Goal: Task Accomplishment & Management: Complete application form

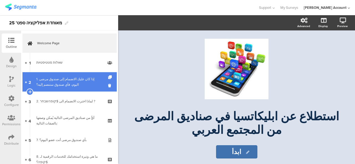
click at [68, 84] on div "1. إذا كان عليك الانضمام إلى صندوق مرضى اليوم، فأي صندوق ستنضم إليه؟" at bounding box center [69, 81] width 66 height 11
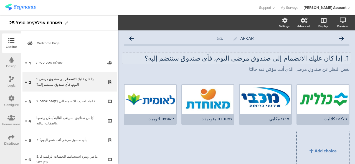
click at [337, 58] on div "1. إذا كان عليك الانضمام إلى صندوق مرضى اليوم، فأي صندوق ستنضم إليه؟ 1. إذا كان…" at bounding box center [236, 58] width 228 height 11
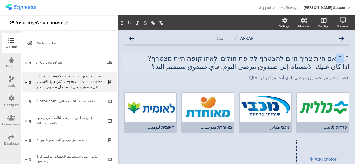
drag, startPoint x: 326, startPoint y: 57, endPoint x: 339, endPoint y: 58, distance: 13.0
click at [339, 58] on p "1. 1. אם היית צריך היום להצטרף לקופת חולים, לאיזו קופה היית מצטרף?" at bounding box center [236, 58] width 225 height 8
click at [282, 79] on p "بغض النظر عن صندوق مرضى الذي أنت مؤمّن فيه حاليًا" at bounding box center [236, 77] width 225 height 5
click at [338, 80] on p "بغض النظر عن صندوق مرضى الذي أنت مؤمّن فيه حاليًا" at bounding box center [236, 77] width 225 height 5
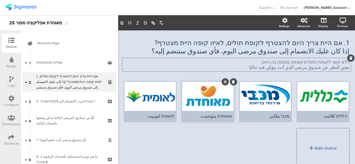
scroll to position [28, 0]
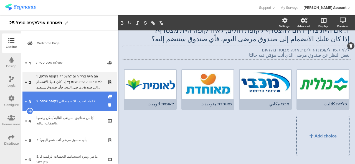
click at [81, 99] on div "2. لماذا اخترت الانضمام الى $קופהשבחר ?" at bounding box center [69, 102] width 66 height 6
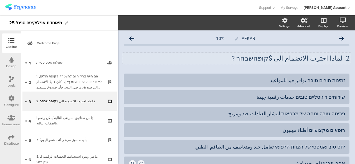
click at [338, 61] on div "2. لماذا اخترت الانضمام الى $קופהשבחר ? 2. لماذا اخترت الانضمام الى $קופהשבחר ?" at bounding box center [236, 58] width 228 height 11
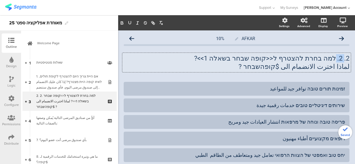
drag, startPoint x: 332, startPoint y: 59, endPoint x: 339, endPoint y: 60, distance: 7.2
click at [339, 60] on p "2. 2. למה בחרת להצטרף ל<<קופה שבחר בשאלה 1>>?" at bounding box center [236, 58] width 225 height 8
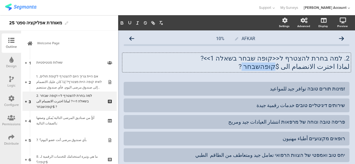
drag, startPoint x: 282, startPoint y: 68, endPoint x: 255, endPoint y: 66, distance: 27.2
click at [255, 66] on p "لماذا اخترت الانضمام الى $קופהשבחר ?" at bounding box center [236, 67] width 225 height 8
copy p "$קופהשבחר"
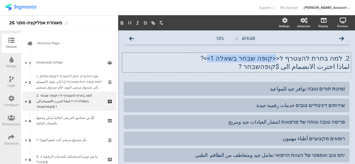
drag, startPoint x: 229, startPoint y: 59, endPoint x: 288, endPoint y: 60, distance: 59.0
click at [288, 60] on p "2. למה בחרת להצטרף ל<<קופה שבחר בשאלה 1>>?" at bounding box center [236, 58] width 225 height 8
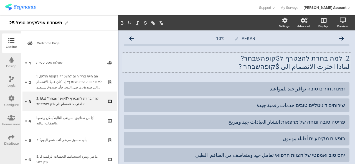
click at [340, 65] on p "لماذا اخترت الانضمام الى $קופהשבחר ?" at bounding box center [236, 67] width 225 height 8
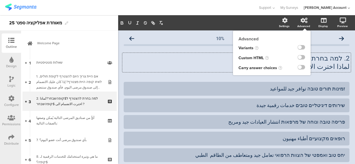
click at [297, 24] on div "Advanced" at bounding box center [303, 26] width 13 height 4
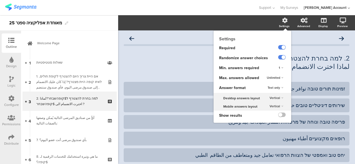
click at [277, 22] on div "Settings" at bounding box center [286, 23] width 19 height 14
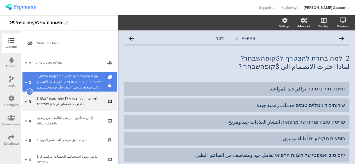
click at [65, 86] on div "1. אם היית צריך היום להצטרף לקופת חולים, לאיזו קופה היית מצטרף? إذا كان عليك ال…" at bounding box center [69, 82] width 66 height 17
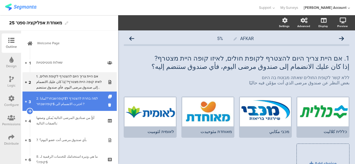
click at [59, 107] on link "3 2. למה בחרת להצטרף ל$קופהשבחר?لماذا اخترت الانضمام الى $קופהשבחר ?" at bounding box center [69, 101] width 94 height 19
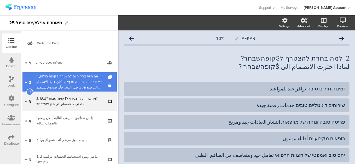
click at [76, 81] on div "1. אם היית צריך היום להצטרף לקופת חולים, לאיזו קופה היית מצטרף? إذا كان عليك ال…" at bounding box center [69, 82] width 66 height 17
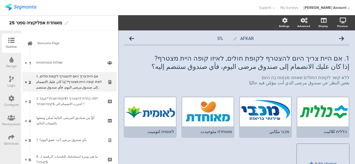
click at [339, 22] on icon at bounding box center [342, 21] width 6 height 6
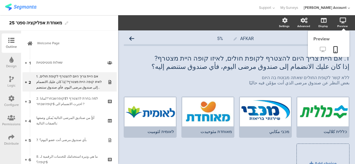
click at [319, 51] on icon at bounding box center [322, 49] width 6 height 5
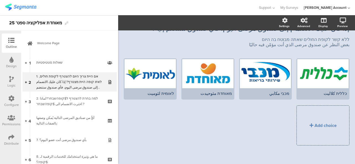
scroll to position [40, 0]
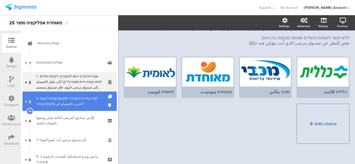
click at [47, 101] on div "2. למה בחרת להצטרף ל$קופהשבחר?لماذا اخترت الانضمام الى $קופהשבחר ?" at bounding box center [69, 101] width 66 height 11
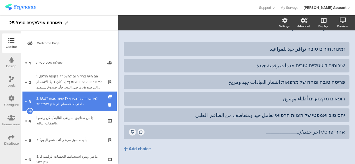
scroll to position [25, 0]
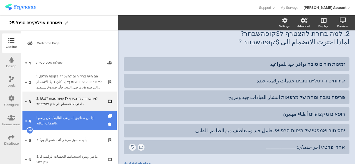
click at [46, 123] on div "أيٌّ من صناديق المرضى التالية يُمكن وصفها بالصفات التالية:" at bounding box center [69, 120] width 66 height 11
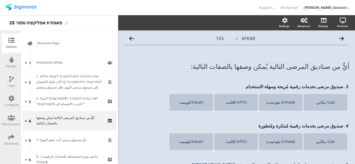
click at [332, 75] on div "أيٌّ من صناديق المرضى التالية يُمكن وصفها بالصفات التالية: أيٌّ من صناديق المرض…" at bounding box center [236, 63] width 225 height 28
click at [335, 59] on p at bounding box center [236, 58] width 225 height 8
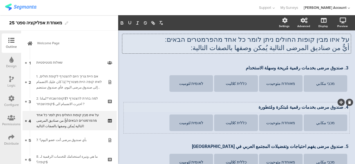
scroll to position [28, 0]
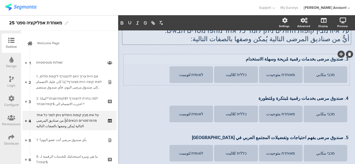
click at [340, 60] on p "3. صندوق مرضى بخدمات رقمية مُريحة وسهلة الاستخدام" at bounding box center [236, 59] width 223 height 5
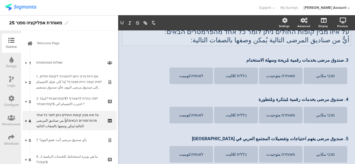
scroll to position [25, 0]
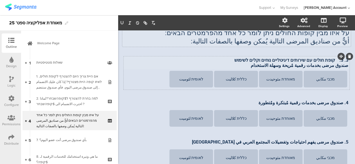
click at [332, 60] on p "3. 3. קופת חולים עם שירותים דיגיטליים נוחים וקלים לשימוש" at bounding box center [236, 60] width 223 height 5
click at [331, 103] on div "4. صندوق مرضى بخدمات رقمية مُبتكرة ومُتطورة 4. صندوق مرضى بخدمات رقمية مُبتكرة …" at bounding box center [236, 103] width 226 height 9
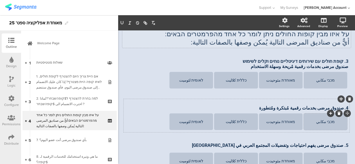
scroll to position [23, 0]
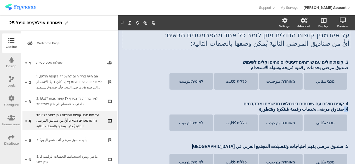
drag, startPoint x: 339, startPoint y: 110, endPoint x: 347, endPoint y: 110, distance: 7.8
click at [346, 110] on div "AFKAR 15% על איזו מבין קופות החולים ניתן לומר כל אחד מהפרמטרים הבאים: أيٌّ من ص…" at bounding box center [236, 128] width 237 height 242
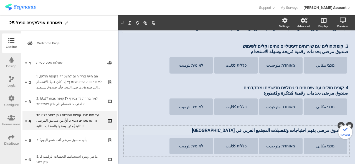
scroll to position [51, 0]
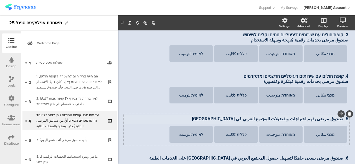
click at [325, 117] on p "5. صندوق مرضى يفهم احتياجات وتفضيلات المجتمع العربي في إسرائيل" at bounding box center [236, 118] width 223 height 5
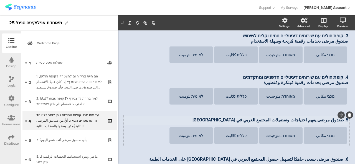
click at [340, 122] on p "5. صندوق مرضى يفهم احتياجات وتفضيلات المجتمع العربي في إسرائيل" at bounding box center [236, 119] width 223 height 5
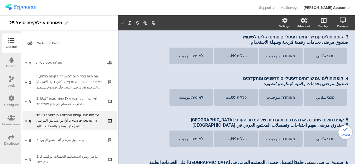
drag, startPoint x: 340, startPoint y: 125, endPoint x: 349, endPoint y: 126, distance: 8.9
click at [349, 126] on div "AFKAR 15% על איזו מבין קופות החולים ניתן לומר כל אחד מהפרמטרים הבאים: أيٌّ من ص…" at bounding box center [236, 104] width 237 height 244
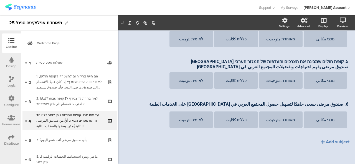
scroll to position [111, 0]
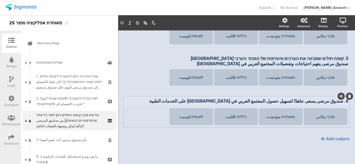
click at [341, 102] on div "6. صندوق مرضى يسعى جاهدًا لتسهيل حصول المجتمع العربي في إسرائيل على الخدمات الط…" at bounding box center [236, 101] width 226 height 9
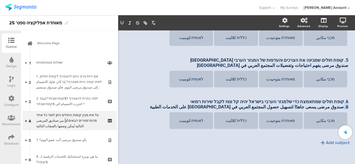
drag, startPoint x: 340, startPoint y: 108, endPoint x: 346, endPoint y: 109, distance: 6.1
click at [346, 109] on div "AFKAR 15% על איזו מבין קופות החולים ניתן לומר כל אחד מהפרמטרים הבאים: أيٌّ من ص…" at bounding box center [236, 45] width 237 height 246
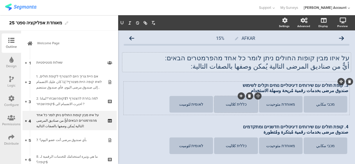
scroll to position [0, 0]
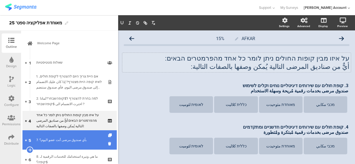
click at [55, 136] on link "5 7. بأي صندوق مرضى أنت عضو اليوم؟" at bounding box center [69, 139] width 94 height 19
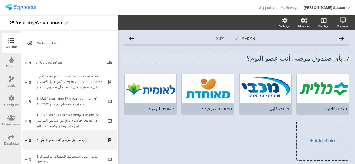
click at [261, 60] on p "7. بأي صندوق مرضى أنت عضو اليوم؟" at bounding box center [236, 58] width 225 height 8
click at [344, 59] on p "7. بأي صندوق مرضى أنت عضو اليوم؟" at bounding box center [236, 58] width 225 height 8
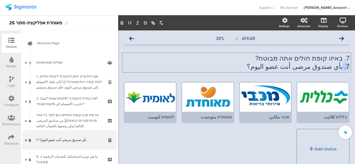
click at [348, 67] on div "AFKAR 20% 7. באיזו קופת חולים אתה מבוטח? 7. بأي صندوق مرضى أنت عضو اليوم؟ 7. בא…" at bounding box center [236, 110] width 237 height 161
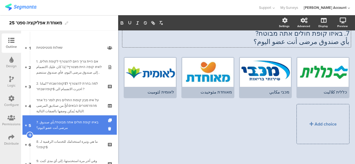
scroll to position [28, 0]
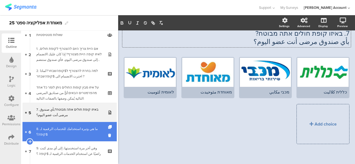
click at [62, 127] on link "6 8. ما هي وتيرة استخدامك للخدمات الرقمية لـ $קופה؟" at bounding box center [69, 131] width 94 height 19
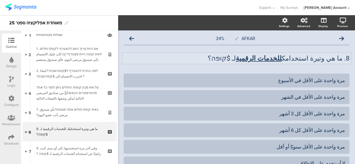
click at [345, 60] on div "8. ما هي وتيرة استخدامك للخدمات الرقمية لـ $קופה؟ 8. ما هي وتيرة استخدامك للخدم…" at bounding box center [236, 58] width 228 height 11
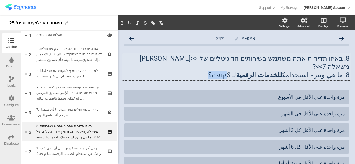
drag, startPoint x: 237, startPoint y: 67, endPoint x: 248, endPoint y: 69, distance: 11.2
click at [248, 71] on p "8. ما هي وتيرة استخدامك للخدمات الرقمية لـ $קופה؟" at bounding box center [236, 75] width 225 height 8
copy p "$קופה"
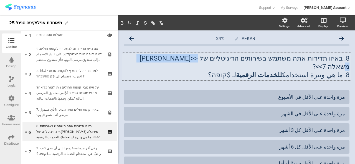
drag, startPoint x: 165, startPoint y: 58, endPoint x: 217, endPoint y: 61, distance: 51.8
click at [217, 61] on p "8. באיזו תדירות אתה משתמש בשירותים הדיגיטליים של <<תשובה משאלה 7>>?" at bounding box center [236, 62] width 225 height 17
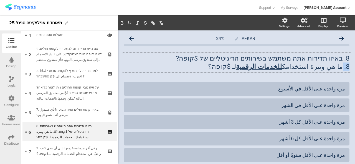
drag, startPoint x: 341, startPoint y: 68, endPoint x: 346, endPoint y: 70, distance: 5.5
click at [346, 70] on div "AFKAR 24% 8. באיזו תדירות אתה משתמש בשירותים הדיגיטליים של $קופה? 8. ما هي وتير…" at bounding box center [236, 123] width 237 height 187
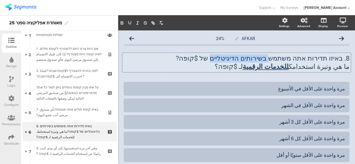
drag, startPoint x: 227, startPoint y: 59, endPoint x: 274, endPoint y: 60, distance: 46.6
click at [277, 60] on p "8. באיזו תדירות אתה משתמש בשירותים הדיגיטליים של $קופה?" at bounding box center [236, 58] width 225 height 8
drag, startPoint x: 269, startPoint y: 60, endPoint x: 127, endPoint y: 24, distance: 147.1
click at [122, 24] on icon "button" at bounding box center [122, 23] width 2 height 1
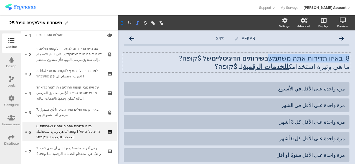
click at [136, 24] on icon "button" at bounding box center [137, 22] width 5 height 5
click at [127, 24] on icon "button" at bounding box center [129, 22] width 5 height 5
drag, startPoint x: 131, startPoint y: 22, endPoint x: 126, endPoint y: 22, distance: 5.0
click at [129, 22] on icon "button" at bounding box center [129, 22] width 5 height 5
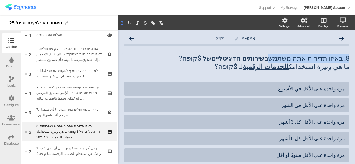
click at [121, 22] on icon "button" at bounding box center [121, 22] width 5 height 5
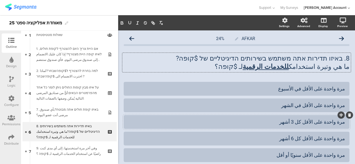
click at [242, 118] on div "مرة واحدة على الأقل كل 3 أشهر" at bounding box center [236, 121] width 217 height 9
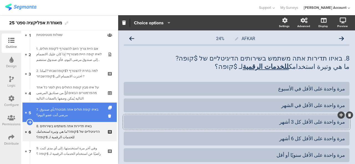
click at [73, 115] on div "7. באיזו קופת חולים אתה מבוטח?بأي صندوق مرضى أنت عضو اليوم؟" at bounding box center [69, 112] width 66 height 11
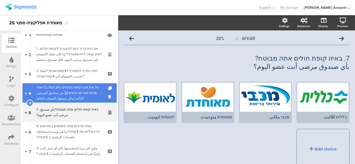
click at [70, 93] on div "על איזו מבין קופות החולים ניתן לומר כל אחד מהפרמטרים הבאים:أيٌّ من صناديق المرض…" at bounding box center [69, 93] width 66 height 17
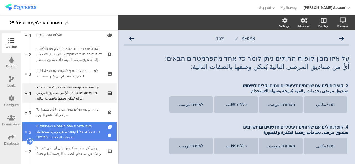
click at [71, 135] on div "8. באיזו תדירות אתה משתמש בשירותים הדיגיטליים של $קופה?ما هي وتيرة استخدامك للخ…" at bounding box center [69, 132] width 66 height 17
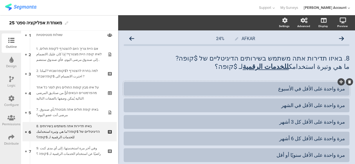
click at [341, 91] on div at bounding box center [236, 89] width 225 height 14
click at [340, 89] on div at bounding box center [236, 89] width 225 height 14
click at [338, 89] on div "مرة واحدة على الأقل في الأسبوع" at bounding box center [236, 89] width 217 height 6
paste div
drag, startPoint x: 331, startPoint y: 88, endPoint x: 354, endPoint y: 94, distance: 23.8
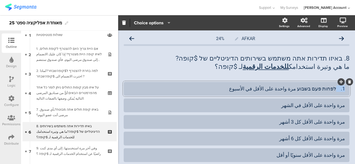
click at [354, 94] on div "Pin in place Exclusive answer Allow commenting Choice options Settings Advanced…" at bounding box center [236, 89] width 237 height 149
click at [340, 106] on div "مرة واحدة على الأقل في الشهر" at bounding box center [236, 106] width 225 height 14
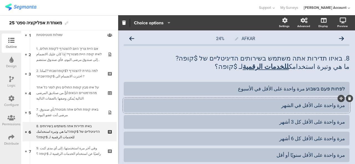
click at [340, 106] on div "مرة واحدة على الأقل في الشهر" at bounding box center [236, 105] width 217 height 6
click at [341, 106] on div at bounding box center [236, 106] width 225 height 14
click at [340, 106] on div "مرة واحدة على الأقل في الشهر" at bounding box center [236, 105] width 217 height 6
paste div
click at [341, 124] on div at bounding box center [236, 122] width 225 height 14
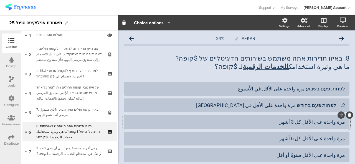
click at [340, 123] on div "مرة واحدة على الأقل كل 3 أشهر" at bounding box center [236, 122] width 217 height 6
click at [340, 124] on div at bounding box center [236, 122] width 225 height 14
click at [340, 123] on div "مرة واحدة على الأقل كل 3 أشهر" at bounding box center [236, 122] width 217 height 6
paste div
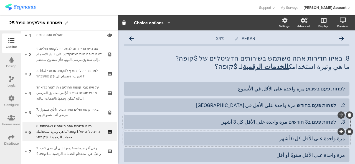
click at [340, 140] on div "مرة واحدة على الأقل كل 6 أشهر" at bounding box center [236, 138] width 217 height 6
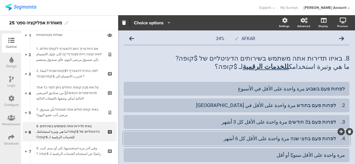
scroll to position [53, 0]
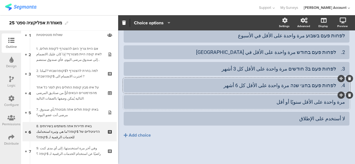
click at [341, 103] on div at bounding box center [236, 102] width 225 height 14
click at [340, 102] on div "مرة واحدة على الأقل سنويًا أو أقل" at bounding box center [236, 102] width 217 height 6
click at [335, 118] on div "لا أستخدم على الإطلاق" at bounding box center [236, 119] width 217 height 6
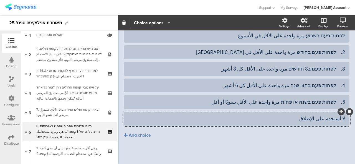
click at [343, 120] on div at bounding box center [236, 119] width 225 height 14
click at [340, 119] on div "لا أستخدم على الإطلاق" at bounding box center [236, 119] width 217 height 6
paste div
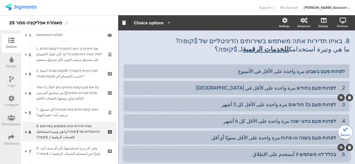
scroll to position [0, 0]
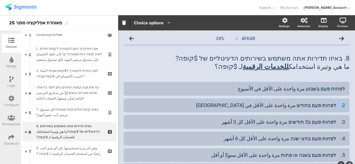
drag, startPoint x: 330, startPoint y: 105, endPoint x: 353, endPoint y: 106, distance: 22.7
click at [353, 106] on div "Pin in place Exclusive answer Allow commenting Choice options Settings Advanced…" at bounding box center [236, 89] width 237 height 149
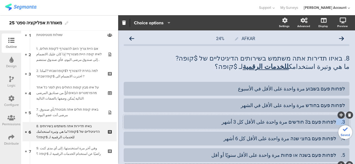
drag, startPoint x: 337, startPoint y: 124, endPoint x: 340, endPoint y: 123, distance: 3.1
click at [340, 123] on div "3. לפחות פעם ב3 חודשים مرة واحدة على الأقل كل 3 أشهر" at bounding box center [236, 122] width 217 height 6
drag, startPoint x: 330, startPoint y: 140, endPoint x: 349, endPoint y: 140, distance: 19.1
click at [349, 140] on div "AFKAR 24% 8. באיזו תדירות אתה משתמש בשירותים הדיגיטליים של $קופה? ما هي وتيرة ا…" at bounding box center [236, 123] width 237 height 187
drag, startPoint x: 330, startPoint y: 154, endPoint x: 354, endPoint y: 157, distance: 24.1
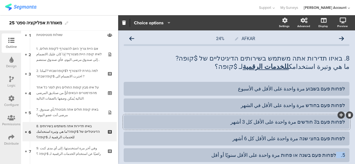
click at [354, 157] on div "Pin in place Exclusive answer Allow commenting Choice options Settings Advanced…" at bounding box center [236, 89] width 237 height 149
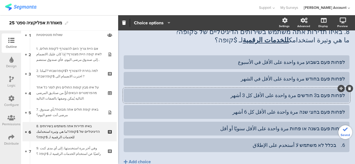
scroll to position [53, 0]
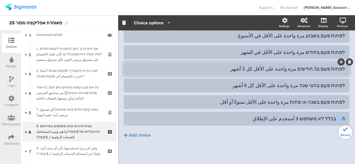
drag, startPoint x: 331, startPoint y: 119, endPoint x: 354, endPoint y: 123, distance: 23.6
click at [354, 123] on div "Pin in place Exclusive answer Allow commenting Choice options Settings Advanced…" at bounding box center [236, 89] width 237 height 149
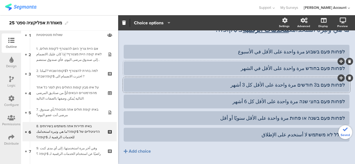
scroll to position [0, 0]
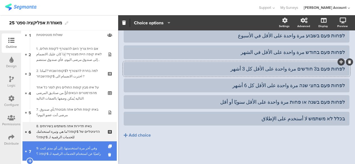
click at [50, 150] on div "9. وفي آخر مرة استخدمتها، إلى أي مدى كنت راضيًا عن استخدام الخدمات الرقمية لـ $…" at bounding box center [69, 151] width 66 height 11
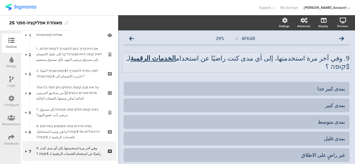
click at [341, 58] on p "9. وفي آخر مرة استخدمتها، إلى أي مدى كنت راضيًا عن استخدام الخدمات الرقمية لـ $…" at bounding box center [236, 62] width 225 height 17
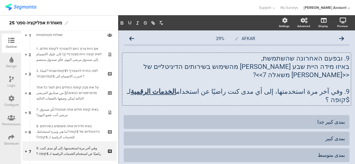
click at [339, 79] on p at bounding box center [236, 83] width 225 height 8
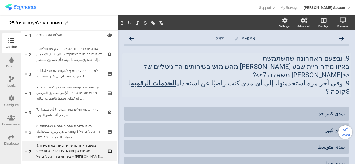
click at [344, 68] on p "באיזו מידה היית שבע רצון מהשימוש בשירותים הדיגיטליים של <<תשובה משאלה 7>>?" at bounding box center [236, 71] width 225 height 17
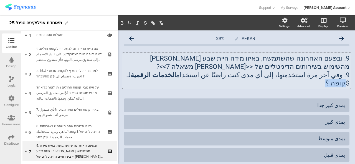
drag, startPoint x: 150, startPoint y: 75, endPoint x: 166, endPoint y: 76, distance: 15.5
click at [166, 76] on p "9. وفي آخر مرة استخدمتها، إلى أي مدى كنت راضيًا عن استخدام الخدمات الرقمية لـ $…" at bounding box center [236, 79] width 225 height 17
copy p "$קופה"
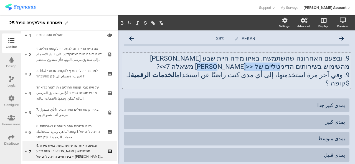
drag, startPoint x: 292, startPoint y: 68, endPoint x: 345, endPoint y: 70, distance: 53.2
click at [345, 70] on div "9. ובפעם האחרונה שהשתמשת, באיזו מידה היית שבע רצון מהשימוש בשירותים הדיגיטליים …" at bounding box center [236, 71] width 228 height 36
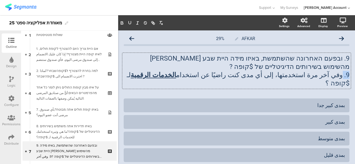
drag, startPoint x: 338, startPoint y: 76, endPoint x: 346, endPoint y: 76, distance: 8.3
click at [346, 76] on div "AFKAR 29% 9. ובפעם האחרונה שהשתמשת, באיזו מידה היית שבע רצון מהשימוש בשירותים ה…" at bounding box center [236, 123] width 237 height 187
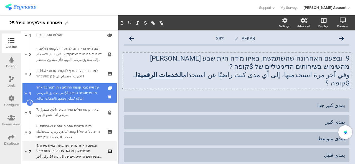
click at [67, 95] on div "על איזו מבין קופות החולים ניתן לומר כל אחד מהפרמטרים הבאים:أيٌّ من صناديق المرض…" at bounding box center [69, 93] width 66 height 17
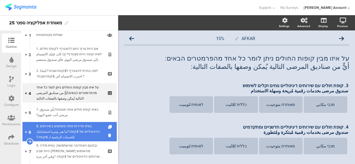
click at [71, 122] on link "6 8. באיזו תדירות אתה משתמש בשירותים הדיגיטליים של $קופה?ما هي وتيرة استخدامك ل…" at bounding box center [69, 131] width 94 height 19
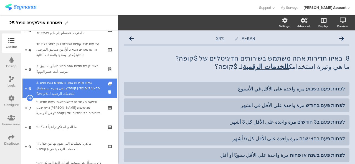
scroll to position [83, 0]
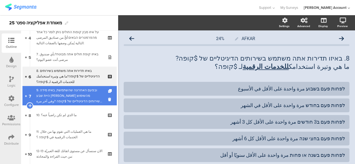
click at [72, 98] on div "9. ובפעם האחרונה שהשתמשת, באיזו מידה היית שבע רצון מהשימוש בשירותים הדיגיטליים …" at bounding box center [69, 96] width 66 height 17
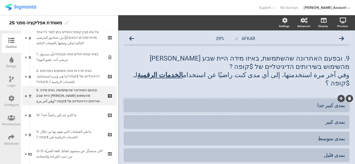
click at [340, 102] on div "بمدى كبير جدا" at bounding box center [236, 105] width 217 height 6
paste div
click at [340, 115] on div "بمدى كبير" at bounding box center [236, 122] width 225 height 14
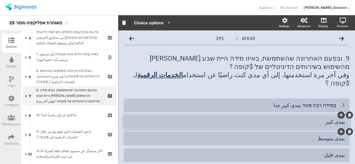
paste div
click at [340, 132] on div at bounding box center [236, 139] width 225 height 14
click at [340, 135] on div "بمدى متوسط" at bounding box center [236, 138] width 217 height 6
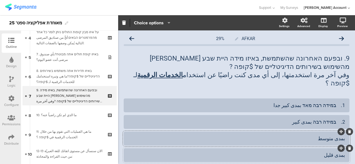
paste div
click at [338, 152] on div "بمدى قليل" at bounding box center [236, 155] width 217 height 6
paste div
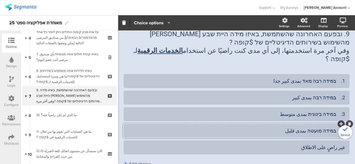
scroll to position [45, 0]
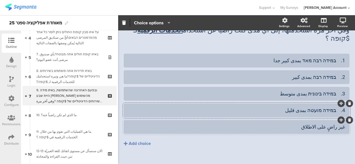
click at [341, 120] on div at bounding box center [236, 127] width 225 height 14
click at [340, 124] on div "غير راضٍ على الاطلاق" at bounding box center [236, 127] width 217 height 6
paste div
drag, startPoint x: 330, startPoint y: 120, endPoint x: 343, endPoint y: 120, distance: 13.8
click at [343, 120] on div "5. כלל לא غير راضٍ على الاطلاق" at bounding box center [236, 127] width 225 height 14
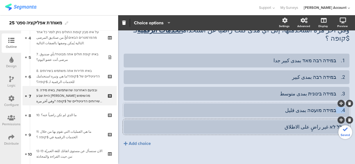
drag, startPoint x: 332, startPoint y: 103, endPoint x: 344, endPoint y: 104, distance: 12.3
click at [345, 104] on div "AFKAR 29% 9. ובפעם האחרונה שהשתמשת, באיזו מידה היית שבע רצון מהשימוש בשירותים ה…" at bounding box center [236, 79] width 237 height 187
drag, startPoint x: 330, startPoint y: 86, endPoint x: 347, endPoint y: 89, distance: 17.4
click at [347, 89] on div "AFKAR 29% 9. ובפעם האחרונה שהשתמשת, באיזו מידה היית שבע רצון מהשימוש בשירותים ה…" at bounding box center [236, 79] width 237 height 187
drag, startPoint x: 330, startPoint y: 68, endPoint x: 347, endPoint y: 70, distance: 16.2
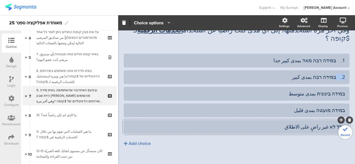
click at [346, 70] on div "AFKAR 29% 9. ובפעם האחרונה שהשתמשת, באיזו מידה היית שבע רצון מהשימוש בשירותים ה…" at bounding box center [236, 79] width 237 height 187
drag, startPoint x: 331, startPoint y: 53, endPoint x: 348, endPoint y: 55, distance: 17.0
click at [348, 55] on div "AFKAR 29% 9. ובפעם האחרונה שהשתמשת, באיזו מידה היית שבע רצון מהשימוש בשירותים ה…" at bounding box center [236, 79] width 237 height 187
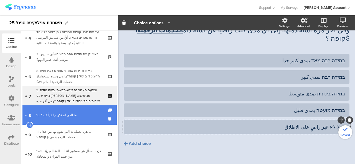
click at [52, 112] on link "8 10. ما الذي لم تكن راضياً عنه؟" at bounding box center [69, 115] width 94 height 19
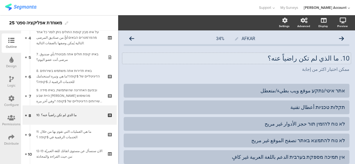
drag, startPoint x: 344, startPoint y: 60, endPoint x: 346, endPoint y: 62, distance: 2.9
click at [344, 60] on p "10. ما الذي لم تكن راضياً عنه؟" at bounding box center [236, 58] width 225 height 8
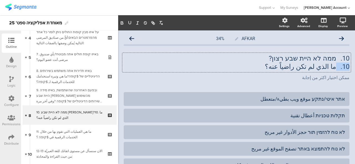
drag, startPoint x: 333, startPoint y: 66, endPoint x: 354, endPoint y: 70, distance: 21.9
click at [354, 70] on div "Settings Advanced Display Preview AFKAR 34%" at bounding box center [236, 89] width 237 height 149
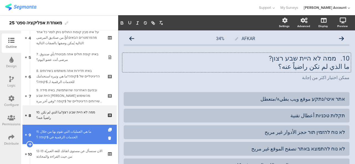
click at [68, 135] on div "11. ما هي العمليات التي تقوم بها من خلال الخدمات الرقمية في $קופה ؟" at bounding box center [69, 134] width 66 height 11
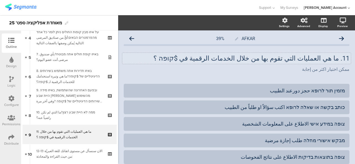
click at [344, 58] on p "11. ما هي العمليات التي تقوم بها من خلال الخدمات الرقمية في $קופה ؟" at bounding box center [236, 58] width 225 height 8
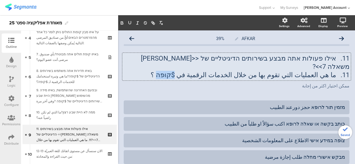
drag, startPoint x: 193, startPoint y: 67, endPoint x: 208, endPoint y: 67, distance: 15.0
click at [208, 71] on p "11. ما هي العمليات التي تقوم بها من خلال الخدمات الرقمية في $קופה ؟" at bounding box center [236, 75] width 225 height 8
copy p "$קופה"
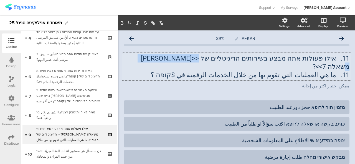
drag, startPoint x: 166, startPoint y: 56, endPoint x: 218, endPoint y: 59, distance: 52.4
click at [218, 59] on p "11. אילו פעולות אתה מבצע בשירותים הדיגיטליים של <<תשובה משאלה 7>>?" at bounding box center [236, 62] width 225 height 17
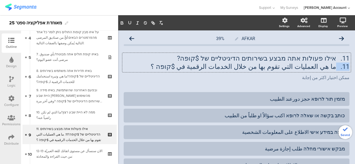
drag, startPoint x: 332, startPoint y: 67, endPoint x: 340, endPoint y: 78, distance: 13.7
click at [354, 69] on div "Settings Advanced Display Preview AFKAR 39%" at bounding box center [236, 89] width 237 height 149
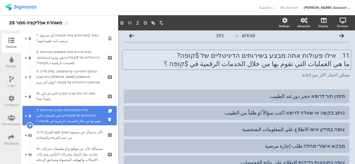
scroll to position [111, 0]
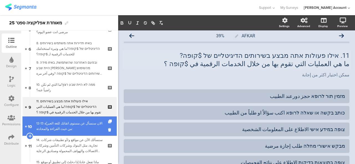
click at [55, 128] on div "12-13 الان سنسأل عن مستوى اتقانك للغة العبريّة من حيث القراءة والمحادثة:" at bounding box center [69, 126] width 66 height 11
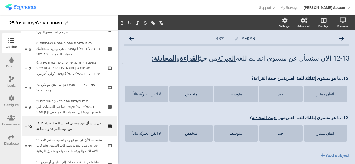
drag, startPoint x: 329, startPoint y: 54, endPoint x: 354, endPoint y: 60, distance: 25.8
click at [350, 58] on div "AFKAR 43% 12-13 الان سنسأل عن مستوى اتقانك للغة العبريّة من حيث القراءة و المحا…" at bounding box center [236, 105] width 237 height 150
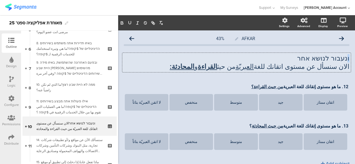
drag, startPoint x: 343, startPoint y: 56, endPoint x: 348, endPoint y: 62, distance: 7.5
click at [348, 62] on div "AFKAR 43% ונעבור לנושא אחר الان سنسأل عن مستوى اتقانك للغة العبريّة من حيث القر…" at bounding box center [236, 109] width 237 height 159
click at [341, 87] on div "12. ما هو مستوى إتقانك للغة العبرية من حيث القراءة؟ 12. ما هو مستوى إتقانك للغة…" at bounding box center [236, 87] width 226 height 9
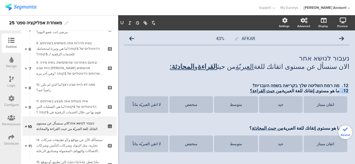
drag, startPoint x: 336, startPoint y: 91, endPoint x: 349, endPoint y: 93, distance: 13.7
click at [349, 93] on div "AFKAR 43% נעבור לנושא אחר الان سنسأل عن مستوى اتقانك للغة العبريّة من حيث القرا…" at bounding box center [236, 110] width 237 height 161
click at [292, 86] on p "12. מה רמת השליטה שלך בקריאה בשפה העברית?" at bounding box center [236, 85] width 223 height 5
click at [120, 24] on icon "button" at bounding box center [121, 22] width 5 height 5
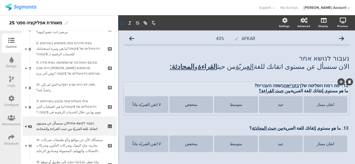
click at [247, 91] on p "ما هو مستوى إتقانك للغة العبرية من حيث القراءة؟" at bounding box center [236, 90] width 223 height 5
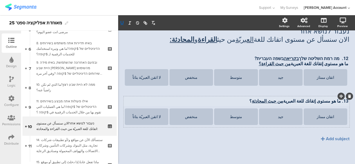
click at [340, 102] on p "13. ما هو مستوى إتقانك للغة العبرية من حيث المحادثة ؟" at bounding box center [236, 101] width 223 height 5
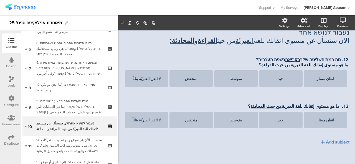
scroll to position [25, 0]
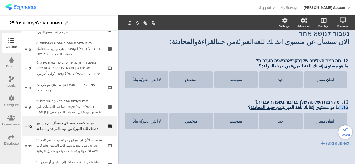
drag, startPoint x: 334, startPoint y: 107, endPoint x: 350, endPoint y: 107, distance: 15.8
click at [350, 107] on div "Settings Advanced Display Preview AFKAR 43%" at bounding box center [236, 89] width 237 height 149
click at [292, 103] on p "13. מה רמת השליטה שלך בדיבור בשפה העברית?" at bounding box center [236, 102] width 223 height 5
click at [119, 24] on icon "button" at bounding box center [121, 22] width 5 height 5
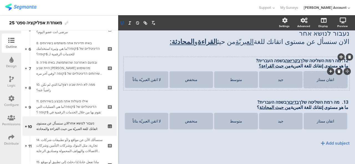
click at [330, 81] on div "اتقان ممتاز" at bounding box center [325, 80] width 42 height 4
paste div
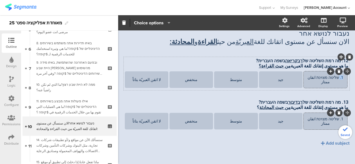
drag, startPoint x: 336, startPoint y: 81, endPoint x: 343, endPoint y: 81, distance: 7.2
click at [343, 81] on section "1. שליטה מצוינת اتقان ممتاز جيد متوسط منخفض لا اتقن العبريّة بتاتاً" at bounding box center [236, 80] width 223 height 18
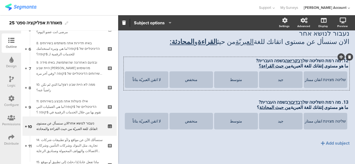
drag, startPoint x: 280, startPoint y: 81, endPoint x: 283, endPoint y: 91, distance: 10.8
click at [279, 81] on div "جيد" at bounding box center [281, 80] width 42 height 4
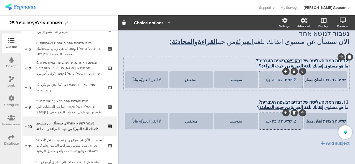
click at [290, 81] on div "2. שליטה טובה جيد" at bounding box center [281, 80] width 42 height 4
click at [271, 80] on div "שליטה טובה جيد" at bounding box center [281, 80] width 42 height 4
click at [239, 78] on div "متوسط" at bounding box center [236, 80] width 42 height 4
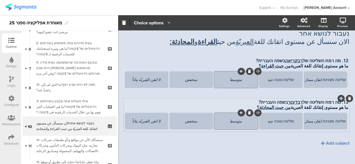
paste div
drag, startPoint x: 245, startPoint y: 80, endPoint x: 254, endPoint y: 82, distance: 9.0
click at [253, 82] on div "3. שליטה בינונית متوسط" at bounding box center [236, 80] width 42 height 4
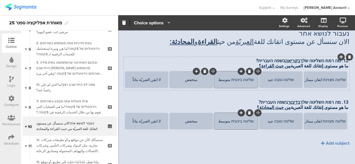
click at [194, 80] on div "منخفض" at bounding box center [191, 80] width 42 height 4
paste div
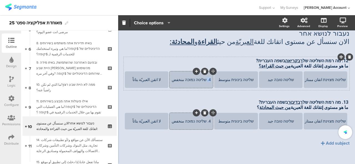
drag, startPoint x: 201, startPoint y: 80, endPoint x: 207, endPoint y: 80, distance: 5.3
click at [207, 80] on div "4. שליטה נמוכה منخفض" at bounding box center [191, 80] width 42 height 4
click at [158, 79] on div "لا اتقن العبريّة بتاتاً" at bounding box center [146, 80] width 42 height 4
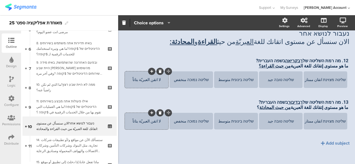
paste div
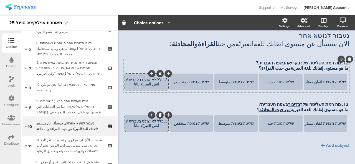
drag, startPoint x: 160, startPoint y: 81, endPoint x: 165, endPoint y: 81, distance: 5.0
click at [165, 81] on div "5. כלל לא שולט בעברית لا اتقن العبريّة بتاتاً" at bounding box center [146, 82] width 42 height 9
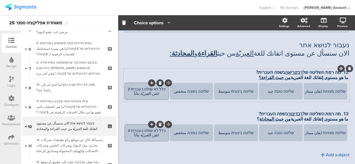
scroll to position [0, 0]
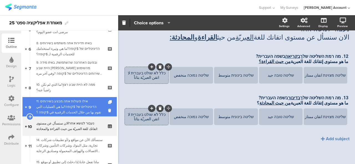
click at [67, 115] on div "11. אילו פעולות אתה מבצע בשירותים הדיגיטליים של $קופה?ما هي العمليات التي تقوم …" at bounding box center [69, 107] width 66 height 17
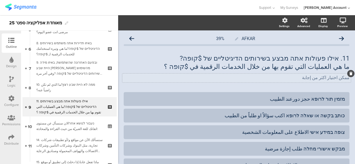
click at [330, 76] on p "ممكن اختيار اكثر من إجابة" at bounding box center [236, 77] width 225 height 5
click at [345, 78] on div "ممكن اختيار اكثر من إجابة ممكن اختيار اكثر من إجابة ممكن اختيار اكثر من إجابة" at bounding box center [236, 78] width 228 height 9
click at [345, 79] on p "ممكن اختيار اكثر من إجابة" at bounding box center [236, 77] width 225 height 5
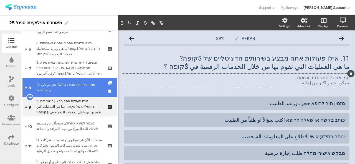
click at [74, 93] on div "10. ממה לא היית שבע רצון?ما الذي لم تكن راضياً عنه؟" at bounding box center [69, 87] width 66 height 11
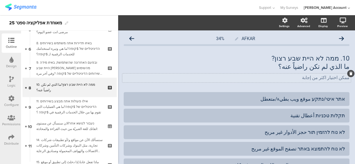
click at [340, 77] on p "ممكن اختيار اكثر من إجابة" at bounding box center [236, 77] width 225 height 5
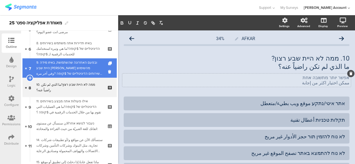
click at [61, 71] on div "9. ובפעם האחרונה שהשתמשת, באיזו מידה היית שבע רצון מהשימוש בשירותים הדיגיטליים …" at bounding box center [69, 68] width 66 height 17
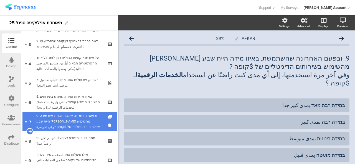
scroll to position [55, 0]
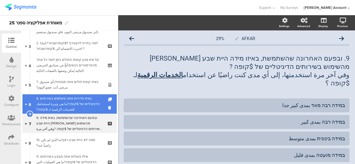
click at [64, 108] on div "8. באיזו תדירות אתה משתמש בשירותים הדיגיטליים של $קופה?ما هي وتيرة استخدامك للخ…" at bounding box center [69, 104] width 66 height 17
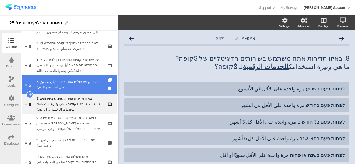
click at [70, 84] on div "7. באיזו קופת חולים אתה מבוטח?بأي صندوق مرضى أنت عضو اليوم؟" at bounding box center [69, 84] width 66 height 11
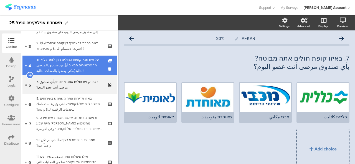
click at [74, 69] on div "על איזו מבין קופות החולים ניתן לומר כל אחד מהפרמטרים הבאים:أيٌّ من صناديق المرض…" at bounding box center [69, 65] width 66 height 17
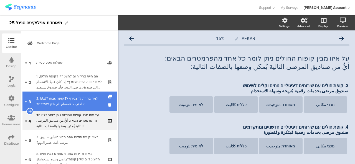
click at [63, 101] on div "2. למה בחרת להצטרף ל$קופהשבחר?لماذا اخترت الانضمام الى $קופהשבחר ?" at bounding box center [69, 101] width 66 height 11
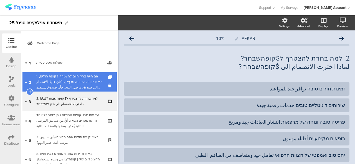
click at [62, 84] on div "1. אם היית צריך היום להצטרף לקופת חולים, לאיזו קופה היית מצטרף? إذا كان عليك ال…" at bounding box center [69, 82] width 66 height 17
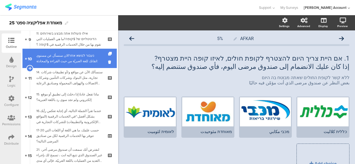
scroll to position [249, 0]
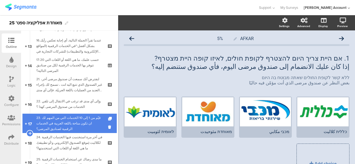
click at [67, 117] on div "23. قيّم من 1 إلى 10 الخدمات التي من المهم لك ان تكون متاحة باللغة العربية في ا…" at bounding box center [69, 123] width 66 height 17
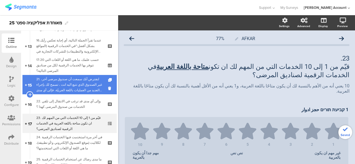
click at [67, 83] on div "21. لنفترض أنك سمعت أن صندوق مرضى آخر، غير الصندوق الذي تتبع اليه انت ، تسمح لك…" at bounding box center [69, 84] width 66 height 17
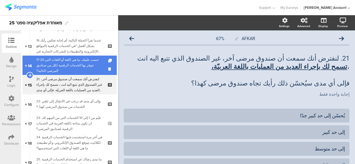
click at [72, 69] on div "17-20 حسب علمك، ما هي اللغة أو اللغات التي تتوفر بها الخدمات الرقمية لكل من صنا…" at bounding box center [69, 65] width 66 height 17
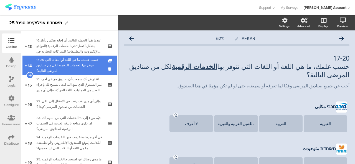
scroll to position [194, 0]
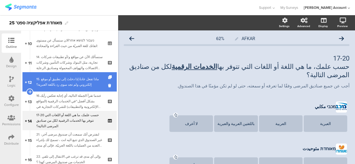
click at [73, 76] on div "15. ماذا تفعل عادةً إذا دخلتَ إلى تطبيق أو موقع إلكتروني ولم تجد سوى رد باللغة …" at bounding box center [69, 81] width 66 height 11
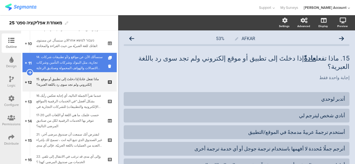
click at [74, 60] on div "14. سنسألك الآن عن مواقع و/أو تطبيقات شركات تجارية، مثل البنوك وشركات التأمين و…" at bounding box center [69, 62] width 66 height 17
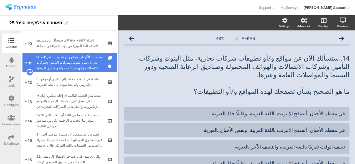
scroll to position [138, 0]
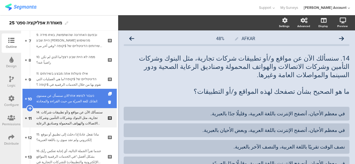
click at [64, 93] on div "נעבור לנושא אחרالان سنسأل عن مستوى اتقانك للغة العبريّة من حيث القراءة والمحادث…" at bounding box center [69, 98] width 66 height 11
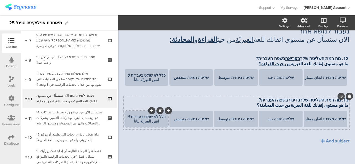
scroll to position [30, 0]
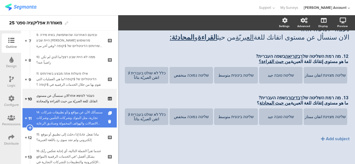
click at [71, 127] on link "11 14. سنسألك الآن عن مواقع و/أو تطبيقات شركات تجارية، مثل البنوك وشركات التأمي…" at bounding box center [69, 117] width 94 height 19
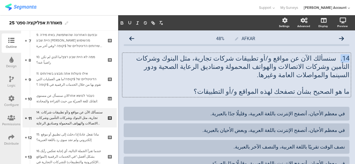
drag, startPoint x: 340, startPoint y: 60, endPoint x: 347, endPoint y: 59, distance: 7.8
click at [347, 59] on div "AFKAR 48% 14. سنسألك الآن عن مواقع و/أو تطبيقات شركات تجارية، مثل البنوك وشركات…" at bounding box center [236, 128] width 237 height 196
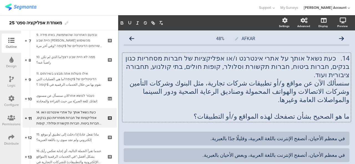
click at [331, 104] on p at bounding box center [236, 108] width 225 height 8
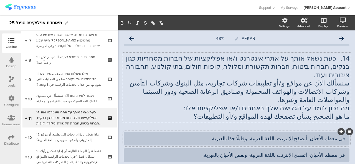
click at [340, 132] on div at bounding box center [236, 139] width 225 height 14
click at [337, 135] on div "في معظم الأحيان، أتصفح الإنترنت باللغة العربية، وقليلًا جدًا بالعبرية." at bounding box center [236, 138] width 217 height 6
paste div
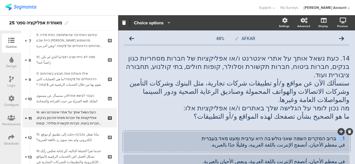
drag, startPoint x: 331, startPoint y: 123, endPoint x: 347, endPoint y: 123, distance: 16.6
click at [347, 123] on div "AFKAR 48% 14. כעת נשאל אותך על אתרי אינטרנט ו/או אפליקציות של חברות מסחריות כגו…" at bounding box center [236, 143] width 237 height 227
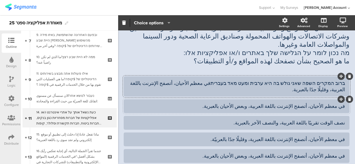
click at [340, 103] on div "في معظم الأحيان، أتصفح الإنترنت باللغة العربية، وبعض الأحيان بالعبرية." at bounding box center [236, 106] width 217 height 6
paste div
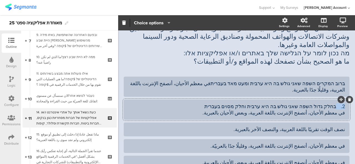
drag, startPoint x: 331, startPoint y: 89, endPoint x: 346, endPoint y: 90, distance: 15.3
click at [346, 90] on div "AFKAR 48% 14. כעת נשאל אותך על אתרי אינטרנט ו/או אפליקציות של חברות מסחריות כגו…" at bounding box center [236, 91] width 237 height 233
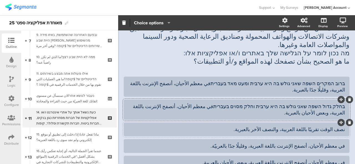
click at [341, 123] on div at bounding box center [236, 130] width 225 height 14
click at [340, 123] on div at bounding box center [236, 130] width 225 height 14
click at [339, 126] on div "نصف الوقت تقريبًا باللغة العربية، والنصف الآخر بالعبرية." at bounding box center [236, 129] width 217 height 6
paste div
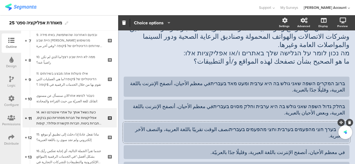
scroll to position [55, 0]
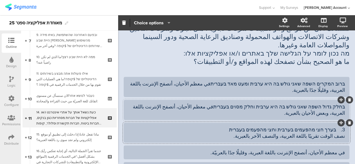
click at [233, 104] on div "בחלק גדול השפה שאני גולש בה היא ערבית וחלק מסוים בעבריתفي معظم الأحيان، أتصفح ا…" at bounding box center [236, 110] width 217 height 13
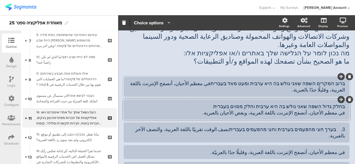
click at [231, 80] on div "ברוב המקרים השפה שאני גולש בה היא ערבית ומעט מאד בעבריתفي معظم الأحيان، أتصفح ا…" at bounding box center [236, 86] width 217 height 13
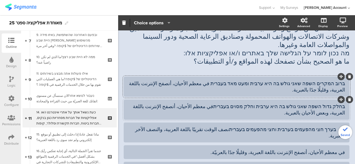
click at [233, 103] on div "בחלק גדול השפה שאני גולש בה היא ערבית וחלק מסוים בעבריתفي معظم الأحيان، أتصفح ا…" at bounding box center [236, 109] width 217 height 13
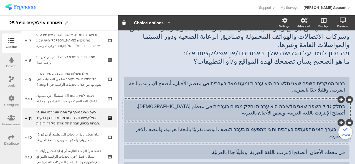
click at [244, 126] on div "3. בערך חצי מהפעמים בערבית וחצי מהפעמים בעבריתنصف الوقت تقريبًا باللغة العربية،…" at bounding box center [236, 132] width 217 height 13
drag, startPoint x: 332, startPoint y: 113, endPoint x: 329, endPoint y: 113, distance: 3.0
click at [331, 126] on div "3. בערך חצי מהפעמים בערבית וחצי מהפעמים בעברית نصف الوقت تقريبًا باللغة العربية…" at bounding box center [236, 132] width 217 height 13
drag, startPoint x: 332, startPoint y: 113, endPoint x: 340, endPoint y: 113, distance: 8.6
click at [340, 123] on div "3. בערך חצי מהפעמים בערבית וחצי מהפעמים בעברית نصف الوقت تقريبًا باللغة العربية…" at bounding box center [236, 133] width 225 height 20
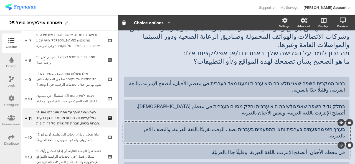
click at [341, 145] on div at bounding box center [236, 152] width 225 height 14
click at [339, 149] on div "في معظم الأحيان، أتصفح الإنترنت باللغة العبرية، وقليلًا جدًا بالعربيّة." at bounding box center [236, 152] width 217 height 6
paste div
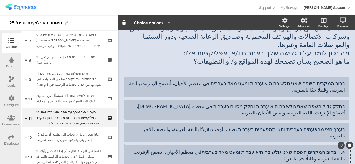
scroll to position [55, 0]
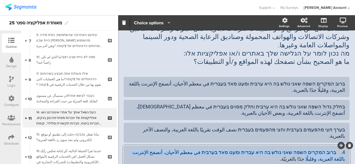
drag, startPoint x: 331, startPoint y: 128, endPoint x: 349, endPoint y: 134, distance: 18.5
click at [349, 134] on div "AFKAR 48% 14. כעת נשאל אותך על אתרי אינטרנט ו/או אפליקציות של חברות מסחריות כגו…" at bounding box center [236, 99] width 237 height 246
click at [331, 149] on div "4. ברוב המקרים השפה שאני גולש בה היא עברית ומעט מאד בערבית في معظم الأحيان، أتص…" at bounding box center [236, 155] width 217 height 13
click at [330, 149] on div "4. ברוב המקרים השפה שאני גולש בה היא עברית ומעט מאד בערבית في معظم الأحيان، أتص…" at bounding box center [236, 155] width 217 height 13
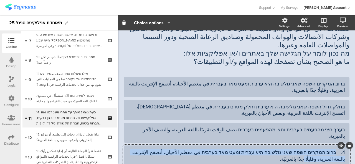
click at [329, 149] on div "4. ברוב המקרים השפה שאני גולש בה היא עברית ומעט מאד בערבית في معظم الأحيان، أتص…" at bounding box center [236, 155] width 217 height 13
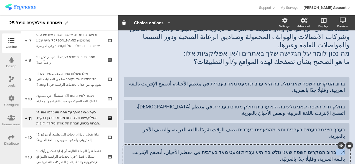
drag, startPoint x: 333, startPoint y: 130, endPoint x: 339, endPoint y: 130, distance: 5.8
click at [339, 149] on div "4. ברוב המקרים השפה שאני גולש בה היא עברית ומעט מאד בערבית في معظم الأحيان، أتص…" at bounding box center [236, 155] width 217 height 13
paste div
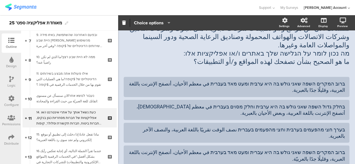
drag, startPoint x: 331, startPoint y: 153, endPoint x: 342, endPoint y: 153, distance: 10.5
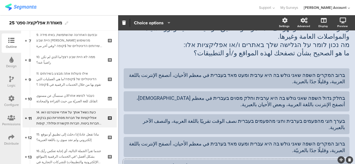
scroll to position [12, 0]
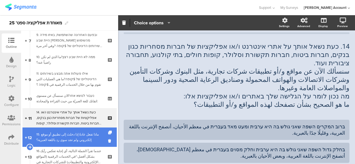
click at [76, 136] on div "15. ماذا تفعل عادةً إذا دخلتَ إلى تطبيق أو موقع إلكتروني ولم تجد سوى رد باللغة …" at bounding box center [69, 137] width 66 height 11
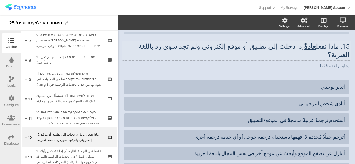
click at [344, 47] on p "15. ماذا تفعل عادةً إذا دخلتَ إلى تطبيق أو موقع إلكتروني ولم تجد سوى رد باللغة …" at bounding box center [236, 50] width 225 height 17
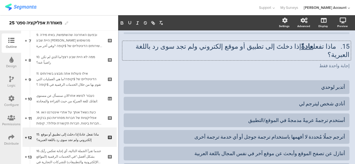
scroll to position [4, 0]
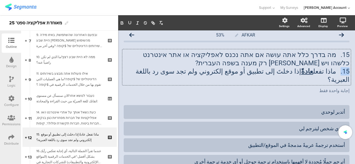
drag, startPoint x: 335, startPoint y: 71, endPoint x: 354, endPoint y: 74, distance: 19.9
click at [354, 73] on div "Settings Advanced Display Preview AFKAR 53%" at bounding box center [236, 89] width 237 height 149
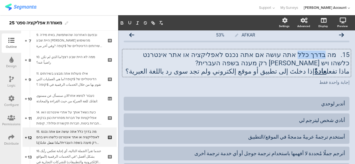
drag, startPoint x: 323, startPoint y: 55, endPoint x: 302, endPoint y: 58, distance: 21.2
click at [302, 58] on p "15. מה בדרך כלל אתה עושה אם אתה נכנס לאפליקציה או אתר אינטרנט כלשהו ויש בהם רק …" at bounding box center [236, 59] width 225 height 17
click at [129, 23] on icon "button" at bounding box center [130, 22] width 2 height 3
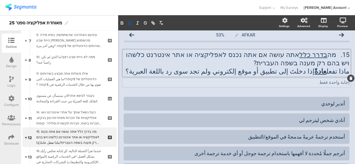
click at [342, 83] on p "إجابة واحدة فقط" at bounding box center [236, 82] width 225 height 5
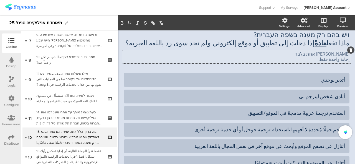
scroll to position [59, 0]
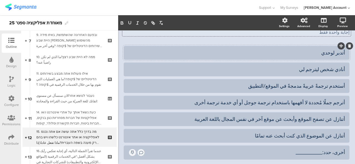
click at [340, 53] on div "أتدبر لوحدي" at bounding box center [236, 53] width 217 height 6
paste div
click at [338, 70] on div "أنادي شخص ليترجم لي" at bounding box center [236, 69] width 217 height 6
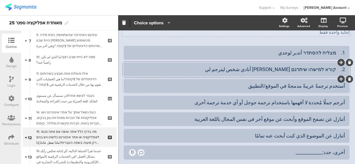
click at [341, 89] on div at bounding box center [236, 86] width 225 height 14
click at [340, 86] on div "أستخدم ترجمةً عربيةً مدمجةً في الموقع/التطبيق" at bounding box center [236, 86] width 217 height 6
paste div
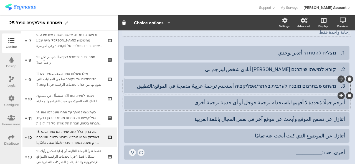
click at [313, 108] on div at bounding box center [236, 103] width 225 height 14
click at [314, 105] on div "أترجم جملًا مُحددة لا أفهمها باستخدام ترجمة جوجل أو أي خدمة ترجمة أخرى" at bounding box center [236, 102] width 217 height 6
paste div
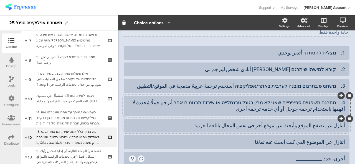
click at [342, 127] on div at bounding box center [236, 126] width 225 height 14
click at [340, 127] on div "أتنازل عن تصفح الموقع وأبحث عن موقع آخر في نفس المجال باللغة العربية" at bounding box center [236, 125] width 217 height 6
paste div
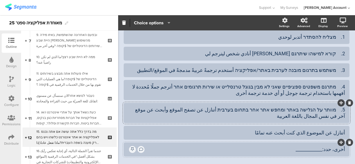
scroll to position [87, 0]
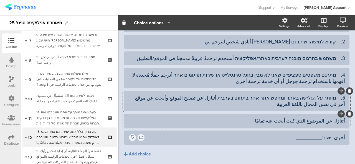
click at [340, 121] on div at bounding box center [236, 121] width 225 height 14
click at [338, 121] on div "أتنازل عن الموضوع الذي كنت أبحث عنه تمامًا" at bounding box center [236, 121] width 217 height 6
paste div
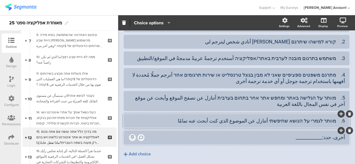
click at [340, 139] on div "أخرى، حدد:____________" at bounding box center [244, 137] width 199 height 6
paste div
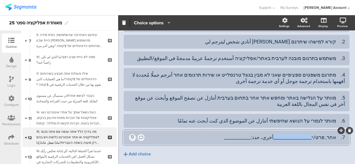
drag, startPoint x: 272, startPoint y: 138, endPoint x: 309, endPoint y: 138, distance: 36.3
click at [309, 138] on div "7. אחר, פרט/י:_________________أخرى، حدد:____________" at bounding box center [244, 137] width 199 height 6
drag, startPoint x: 330, startPoint y: 139, endPoint x: 354, endPoint y: 139, distance: 23.8
click at [354, 139] on div "Pin in place Exclusive answer Allow commenting Comment placeholder Please speci…" at bounding box center [236, 89] width 237 height 149
drag, startPoint x: 331, startPoint y: 122, endPoint x: 347, endPoint y: 124, distance: 16.7
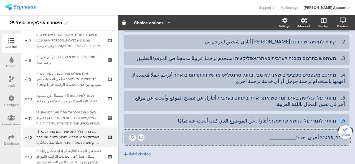
click at [347, 124] on div "AFKAR 53% 15. מה בדרך כלל אתה עושה אם אתה נכנס לאפליקציה או אתר אינטרנט כלשהו ו…" at bounding box center [236, 64] width 237 height 240
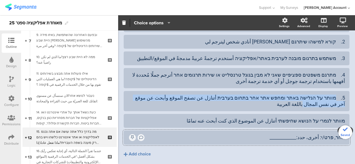
drag, startPoint x: 330, startPoint y: 96, endPoint x: 349, endPoint y: 102, distance: 20.5
click at [349, 102] on div "AFKAR 53% 15. מה בדרך כלל אתה עושה אם אתה נכנס לאפליקציה או אתר אינטרנט כלשהו ו…" at bounding box center [236, 64] width 237 height 240
click at [329, 98] on div "5. מוותר על הגלישה באתר ומחפש אתר אחר בתחום בערבית أتنازل عن تصفح الموقع وأبحث …" at bounding box center [236, 101] width 217 height 13
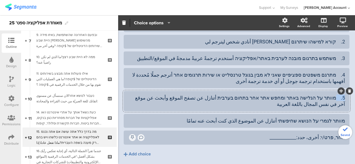
drag, startPoint x: 332, startPoint y: 98, endPoint x: 345, endPoint y: 98, distance: 13.3
click at [345, 98] on div "AFKAR 53% 15. מה בדרך כלל אתה עושה אם אתה נכנס לאפליקציה או אתר אינטרנט כלשהו ו…" at bounding box center [236, 64] width 237 height 240
drag, startPoint x: 331, startPoint y: 77, endPoint x: 345, endPoint y: 77, distance: 14.7
click at [345, 77] on div "AFKAR 53% 15. מה בדרך כלל אתה עושה אם אתה נכנס לאפליקציה או אתר אינטרנט כלשהו ו…" at bounding box center [236, 64] width 237 height 240
drag, startPoint x: 331, startPoint y: 58, endPoint x: 345, endPoint y: 58, distance: 14.1
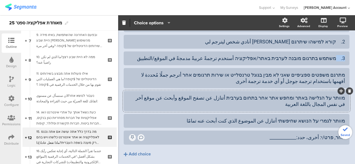
click at [345, 58] on div "AFKAR 53% 15. מה בדרך כלל אתה עושה אם אתה נכנס לאפליקציה או אתר אינטרנט כלשהו ו…" at bounding box center [236, 64] width 237 height 240
drag, startPoint x: 330, startPoint y: 42, endPoint x: 340, endPoint y: 42, distance: 9.7
click at [340, 42] on div "2. קורא למישהו שיתרגם לי أنادي شخص ليترجم لي" at bounding box center [236, 42] width 217 height 6
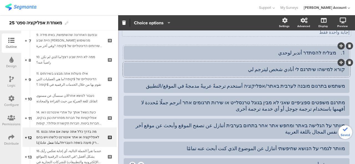
scroll to position [31, 0]
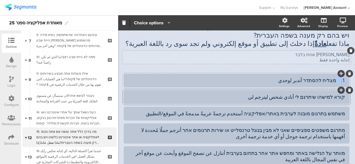
drag, startPoint x: 330, startPoint y: 78, endPoint x: 340, endPoint y: 81, distance: 10.2
click at [340, 81] on div "1. מצליח להסתדר أتدبر لوحدي" at bounding box center [236, 80] width 217 height 6
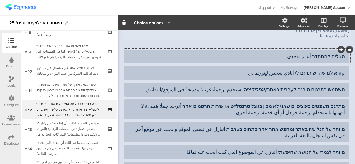
scroll to position [0, 0]
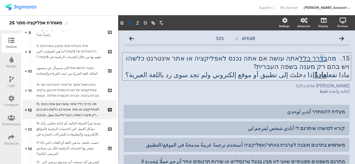
drag, startPoint x: 304, startPoint y: 60, endPoint x: 317, endPoint y: 60, distance: 12.7
click at [317, 60] on div "15. מה בדרך כלל אתה עושה אם אתה נכנס לאפליקציה או אתר אינטרנט כלשהו ויש בהם רק …" at bounding box center [236, 67] width 228 height 28
click at [311, 59] on u "בדרך כלל" at bounding box center [313, 59] width 28 height 8
click at [332, 61] on p "15. מה בדרך כלל אתה עושה אם אתה נכנס לאפליקציה או אתר אינטרנט כלשהו ויש בהם רק …" at bounding box center [236, 62] width 225 height 17
drag, startPoint x: 307, startPoint y: 57, endPoint x: 326, endPoint y: 59, distance: 19.5
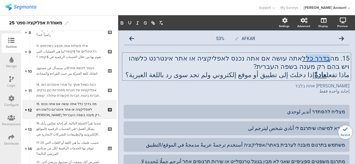
click at [326, 59] on p "15. מה בדרך כלל אתה עושה אם אתה נכנס לאפליקציה או אתר אינטרנט כלשהו ויש בהם רק …" at bounding box center [236, 62] width 225 height 17
drag, startPoint x: 302, startPoint y: 58, endPoint x: 325, endPoint y: 60, distance: 22.2
click at [325, 60] on p "15. מה בדרך כלל אתה עושה אם אתה נכנס לאפליקציה או אתר אינטרנט כלשהו ויש בהם רק …" at bounding box center [236, 62] width 225 height 17
click at [124, 22] on icon "button" at bounding box center [121, 22] width 5 height 5
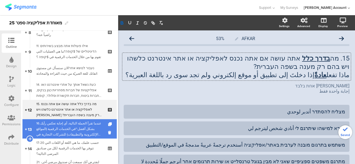
click at [61, 130] on div "16.عندما تقرأ الجملة التالية، أي إجابة تعكس رأيك بشكل أفضل:"في الخدمات الرقمية …" at bounding box center [69, 129] width 66 height 17
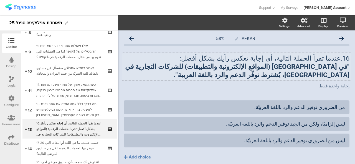
click at [344, 60] on p "16.عندما تقرأ الجملة التالية، أي إجابة تعكس رأيك بشكل أفضل:" at bounding box center [236, 58] width 225 height 8
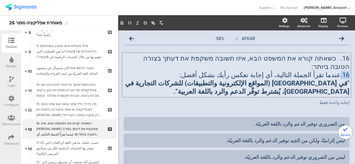
drag, startPoint x: 338, startPoint y: 67, endPoint x: 341, endPoint y: 67, distance: 3.6
click at [343, 71] on p "16.عندما تقرأ الجملة التالية، أي إجابة تعكس رأيك بشكل أفضل:" at bounding box center [236, 75] width 225 height 8
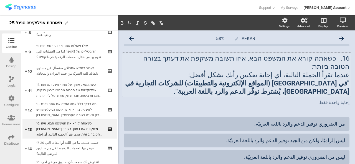
click at [344, 79] on strong ""في الخدمات الرقمية (المواقع الإلكترونية والتطبيقات) للشركات التجارية في إسرائي…" at bounding box center [236, 87] width 226 height 16
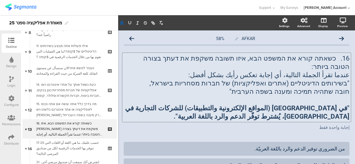
drag, startPoint x: 345, startPoint y: 76, endPoint x: 263, endPoint y: 88, distance: 83.5
click at [266, 91] on div "16. כשאתה קורא את המשפט הבא, איזו תשובה משקפת את דעתך בצורה הטובה ביותר: عندما …" at bounding box center [236, 87] width 228 height 69
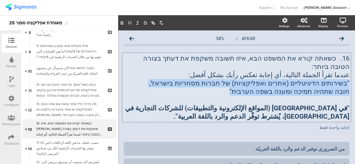
drag, startPoint x: 289, startPoint y: 72, endPoint x: 338, endPoint y: 76, distance: 48.6
click at [348, 76] on div "AFKAR 58% 16. כשאתה קורא את המשפט הבא, איזו תשובה משקפת את דעתך בצורה הטובה ביו…" at bounding box center [236, 128] width 237 height 197
click at [119, 24] on button "button" at bounding box center [122, 23] width 8 height 7
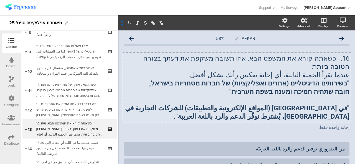
click at [273, 96] on p at bounding box center [236, 100] width 225 height 8
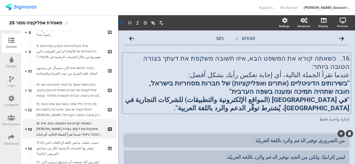
drag, startPoint x: 340, startPoint y: 134, endPoint x: 340, endPoint y: 137, distance: 3.9
click at [340, 134] on div at bounding box center [236, 141] width 225 height 14
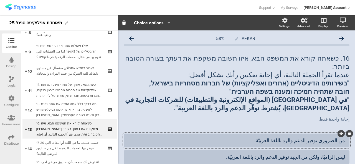
click at [341, 134] on div at bounding box center [236, 141] width 225 height 14
click at [339, 137] on div "من الضروري توفير الدعم والرد باللغة العربيّة." at bounding box center [236, 140] width 217 height 6
paste div
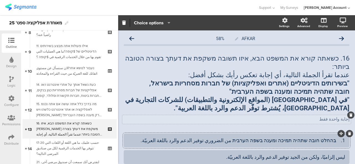
click at [332, 117] on p "إجابة واحدة فقط" at bounding box center [236, 119] width 225 height 5
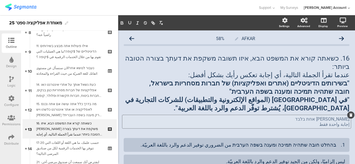
scroll to position [52, 0]
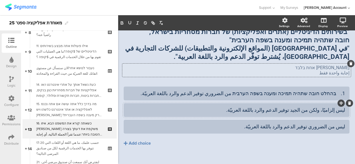
click at [340, 107] on div "ليس إلزاميًا، ولكن من الجيد توفير الدعم والرد باللغة العربيّة." at bounding box center [236, 110] width 217 height 6
paste div
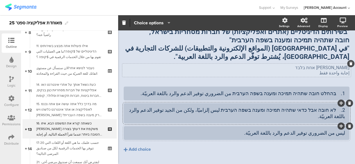
click at [340, 130] on div "ليس من الضروري توفير الدعم والرد باللغة العربيّة." at bounding box center [236, 133] width 217 height 6
paste div
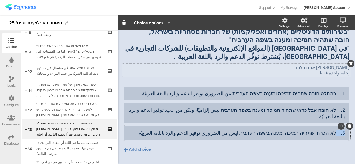
drag, startPoint x: 331, startPoint y: 118, endPoint x: 348, endPoint y: 125, distance: 18.2
click at [348, 125] on div "AFKAR 58% 16. כשאתה קורא את המשפט הבא, איזו תשובה משקפת את דעתך בצורה הטובה ביו…" at bounding box center [236, 79] width 237 height 200
drag, startPoint x: 331, startPoint y: 101, endPoint x: 346, endPoint y: 101, distance: 15.0
click at [353, 104] on div "Pin in place Exclusive answer Allow commenting Choice options Settings Advanced…" at bounding box center [236, 89] width 237 height 149
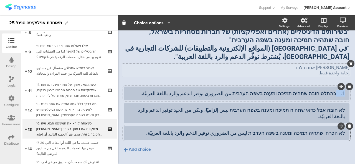
drag, startPoint x: 340, startPoint y: 91, endPoint x: 343, endPoint y: 91, distance: 3.0
click at [343, 91] on div "1. בהחלט חובה שתהיה תמיכה ומענה בשפה הערבית من الضروري توفير الدعم والرد باللغة…" at bounding box center [236, 94] width 225 height 14
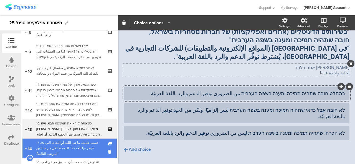
click at [50, 142] on link "14 17-20 حسب علمك، ما هي اللغة أو اللغات التي تتوفر بها الخدمات الرقمية لكل من …" at bounding box center [69, 148] width 94 height 19
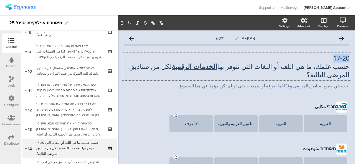
drag, startPoint x: 332, startPoint y: 58, endPoint x: 348, endPoint y: 60, distance: 17.0
click at [348, 60] on div "AFKAR 62% 17-20 حسب علمك، ما هي اللغة أو اللغات التي تتوفر بها الخدمات الرقمية …" at bounding box center [236, 163] width 237 height 267
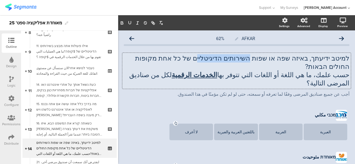
drag, startPoint x: 218, startPoint y: 58, endPoint x: 262, endPoint y: 61, distance: 44.7
click at [262, 61] on p "למיטב ידיעתך, באיזה שפה או שפות השירותים הדיגיטליים של כל אחת מקופות החולים הבא…" at bounding box center [236, 62] width 225 height 17
drag, startPoint x: 214, startPoint y: 58, endPoint x: 260, endPoint y: 60, distance: 46.3
click at [263, 60] on p "למיטב ידיעתך, באיזה שפה או שפות השירותים הדיגיטליים של כל אחת מקופות החולים הבא…" at bounding box center [236, 62] width 225 height 17
click at [129, 22] on icon "button" at bounding box center [129, 22] width 5 height 5
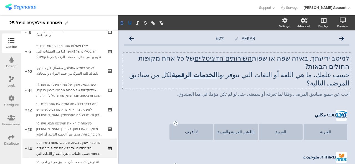
click at [122, 22] on icon "button" at bounding box center [122, 22] width 2 height 1
click at [342, 92] on p "أجب عن جميع صناديق المرضى وفقًا لما تعرفه أو سمعته، حتى لو لم تكن مؤمنًا في هذا…" at bounding box center [236, 94] width 225 height 5
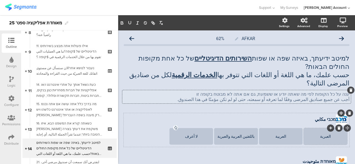
click at [325, 134] on div "العبرية" at bounding box center [325, 136] width 42 height 4
paste div
drag, startPoint x: 328, startPoint y: 122, endPoint x: 343, endPoint y: 124, distance: 15.1
click at [344, 122] on div "מכבי مكابي מכבי مكابي 1. עברית العبرية العربية باللغتين العربية والعبرية لا أعرف" at bounding box center [236, 130] width 225 height 34
click at [249, 134] on div "باللغتين العربية والعبرية" at bounding box center [236, 136] width 42 height 4
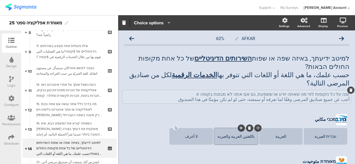
paste div
drag, startPoint x: 246, startPoint y: 118, endPoint x: 249, endPoint y: 118, distance: 3.0
click at [249, 132] on div "3. גם בערבית וגם בעברית باللغتين العربية والعبرية" at bounding box center [236, 136] width 42 height 9
click at [195, 134] on div "لا أعرف" at bounding box center [191, 136] width 42 height 4
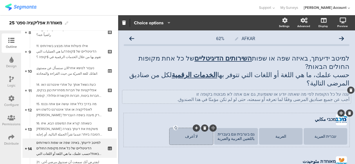
paste div
drag, startPoint x: 199, startPoint y: 119, endPoint x: 205, endPoint y: 121, distance: 6.5
click at [205, 134] on div "4. לא יודע لا أعرف" at bounding box center [191, 136] width 42 height 4
drag, startPoint x: 240, startPoint y: 118, endPoint x: 247, endPoint y: 119, distance: 7.3
click at [247, 132] on div "גם בערבית וגם בעברית باللغتين العربية والعبرية" at bounding box center [236, 136] width 42 height 9
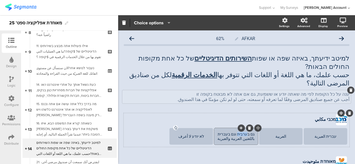
copy div "ערבית"
click at [283, 134] on div "العربية" at bounding box center [281, 136] width 42 height 4
paste div
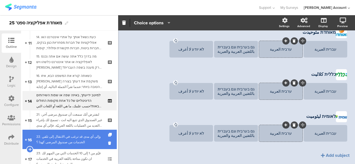
scroll to position [249, 0]
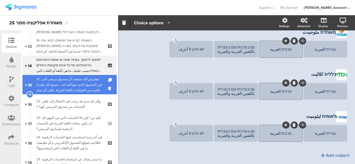
click at [70, 83] on div "21. لنفترض أنك سمعت أن صندوق مرضى آخر، غير الصندوق الذي تتبع اليه انت ، تسمح لك…" at bounding box center [69, 84] width 66 height 17
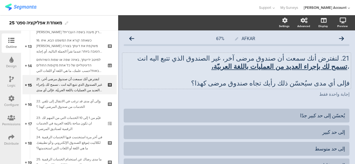
click at [343, 60] on p "21. لنفترض أنك سمعت أن صندوق مرضى آخر، غير الصندوق الذي تتبع اليه انت ، تسمح لك…" at bounding box center [236, 62] width 225 height 17
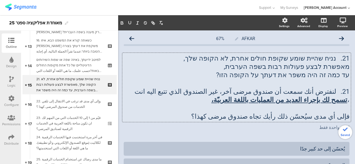
click at [343, 67] on p "מאפשרת לבצע פעולות רבות בשפה הערבית," at bounding box center [236, 67] width 225 height 8
click at [345, 68] on div "21. נניח שהיית שומע שקופת חולים אחרת, לא הקופה שלך, מאפשרת לבצע פעולות רבות בשפ…" at bounding box center [236, 87] width 228 height 69
click at [345, 66] on div "21. נניח שהיית שומע שקופת חולים אחרת, לא הקופה שלך, מאפשרת לבצע פעולות רבות בשפ…" at bounding box center [236, 87] width 228 height 69
click at [345, 67] on p "מאפשרת לבצע פעולות רבות בשפה הערבית," at bounding box center [236, 67] width 225 height 8
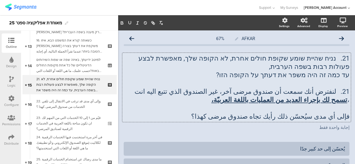
click at [345, 76] on p "עד כמה זה היה משפר את דעתך על הקופה הזו?" at bounding box center [236, 75] width 225 height 8
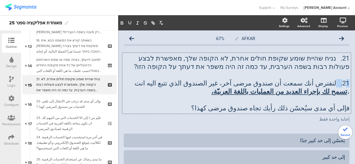
drag, startPoint x: 332, startPoint y: 84, endPoint x: 342, endPoint y: 85, distance: 9.1
click at [342, 84] on p "21. لنفترض أنك سمعت أن صندوق مرضى آخر، غير الصندوق الذي تتبع اليه انت ، تسمح لك…" at bounding box center [236, 87] width 225 height 17
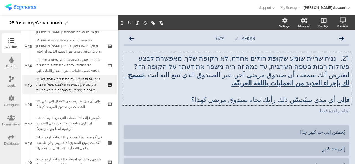
click at [345, 102] on div "21. נניח שהיית שומע שקופת חולים אחרת, לא הקופה שלך, מאפשרת לבצע פעולות רבות בשפ…" at bounding box center [236, 79] width 228 height 53
click at [345, 101] on p "فإلى أي مدى سيُحسّن ذلك رأيك تجاه صندوق مرضى كهذا؟" at bounding box center [236, 100] width 225 height 8
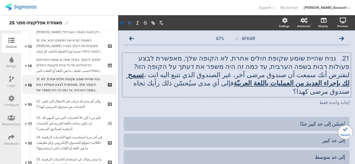
click at [128, 25] on icon "button" at bounding box center [129, 22] width 5 height 5
click at [122, 24] on icon "button" at bounding box center [122, 23] width 2 height 1
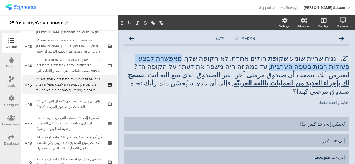
drag, startPoint x: 207, startPoint y: 59, endPoint x: 327, endPoint y: 68, distance: 119.5
click at [327, 68] on p "21. נניח שהיית שומע שקופת חולים אחרת, לא הקופה שלך, מאפשרת לבצע פעולות רבות בשפ…" at bounding box center [236, 62] width 225 height 17
click at [122, 22] on icon "button" at bounding box center [121, 22] width 5 height 5
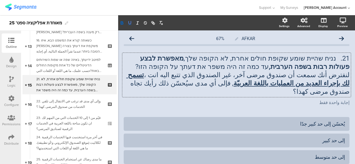
click at [129, 22] on icon "button" at bounding box center [129, 22] width 5 height 5
click at [266, 88] on div "21. נניח שהיית שומע שקופת חולים אחרת, לא הקופה שלך, מאפשרת לבצע פעולות רבות בשפ…" at bounding box center [236, 75] width 228 height 44
click at [338, 100] on p "إجابة واحدة فقط" at bounding box center [236, 102] width 225 height 5
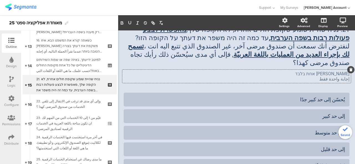
scroll to position [55, 0]
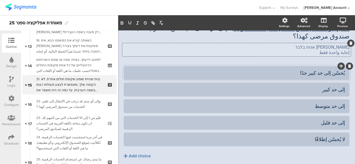
click at [333, 70] on div "يُحسّن إلى حد كبير جدًا" at bounding box center [236, 73] width 217 height 6
paste div
drag, startPoint x: 353, startPoint y: 70, endPoint x: 354, endPoint y: 74, distance: 4.2
click at [354, 73] on div "Pin in place Exclusive answer Allow commenting Choice options Settings Advanced…" at bounding box center [236, 89] width 237 height 149
click at [339, 86] on div "إلى حد كبير" at bounding box center [236, 89] width 217 height 6
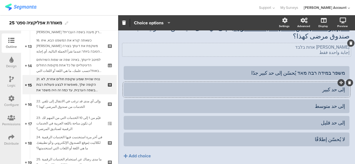
paste div
drag, startPoint x: 331, startPoint y: 82, endPoint x: 350, endPoint y: 85, distance: 19.1
click at [350, 85] on div "Pin in place Exclusive answer Allow commenting Choice options Settings Advanced…" at bounding box center [236, 89] width 237 height 149
click at [340, 99] on div at bounding box center [236, 106] width 225 height 14
click at [338, 103] on div "إلى حد متوسط" at bounding box center [236, 106] width 217 height 6
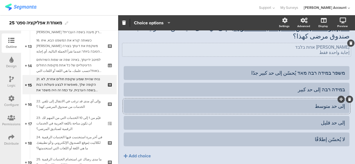
paste div
drag, startPoint x: 331, startPoint y: 98, endPoint x: 345, endPoint y: 98, distance: 14.4
click at [345, 98] on div "AFKAR 67% 21. נניח שהיית שומע שקופת חולים אחרת, לא הקופה שלך, מאפשרת לבצע פעולו…" at bounding box center [236, 80] width 237 height 210
click at [339, 120] on div "إلى حد قليل" at bounding box center [236, 123] width 217 height 6
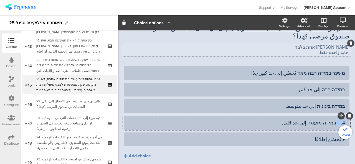
drag, startPoint x: 330, startPoint y: 114, endPoint x: 354, endPoint y: 116, distance: 24.8
click at [354, 116] on div "Pin in place Exclusive answer Allow commenting Choice options Settings Advanced…" at bounding box center [236, 89] width 237 height 149
click at [340, 136] on div "لا يُحسّن إطلاقًا" at bounding box center [236, 139] width 217 height 6
paste div
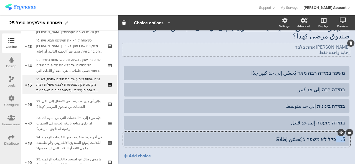
drag, startPoint x: 333, startPoint y: 132, endPoint x: 348, endPoint y: 134, distance: 15.1
click at [348, 134] on div "AFKAR 67% 21. נניח שהיית שומע שקופת חולים אחרת, לא הקופה שלך, מאפשרת לבצע פעולו…" at bounding box center [236, 80] width 237 height 210
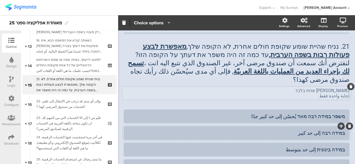
scroll to position [0, 0]
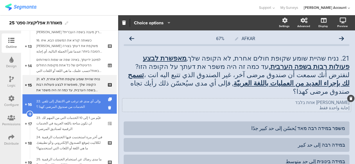
click at [61, 99] on div "22. وإلى أي مدى قد ترغب في الانتقال إلى تلقي الخدمات من صندوق المرضى كهذا ؟" at bounding box center [69, 104] width 66 height 11
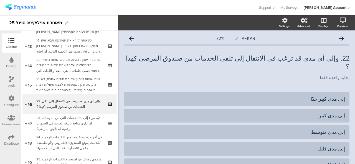
drag, startPoint x: 334, startPoint y: 59, endPoint x: 350, endPoint y: 64, distance: 16.1
click at [350, 64] on div "AFKAR 72% 22. وإلى أي مدى قد ترغب في الانتقال إلى تلقي الخدمات من صندوق المرضى …" at bounding box center [236, 120] width 237 height 181
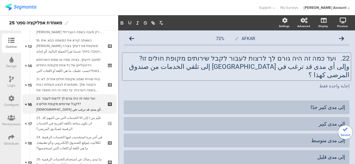
click at [332, 59] on p "22. ועד כמה זה היה גורם לך לרצות לעבור לקבל שירותים מקופת חולים זו?" at bounding box center [236, 58] width 225 height 8
click at [325, 83] on p "إجابة واحدة فقط" at bounding box center [236, 85] width 225 height 5
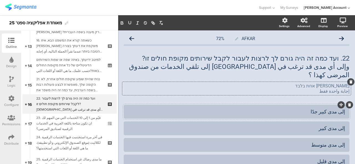
click at [340, 109] on div "إلى مدى كبير جدًا" at bounding box center [236, 112] width 217 height 6
paste div
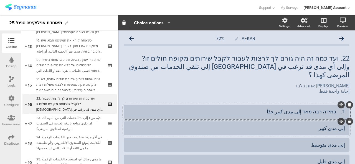
click at [341, 122] on div at bounding box center [236, 129] width 225 height 14
click at [340, 125] on div "إلى مدى كبير" at bounding box center [236, 128] width 217 height 6
click at [340, 142] on div "إلى مدى متوسط" at bounding box center [236, 145] width 217 height 6
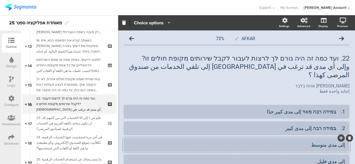
paste div
click at [340, 158] on div "إلى مدى قليل" at bounding box center [236, 161] width 217 height 6
paste div
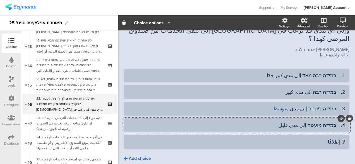
scroll to position [52, 0]
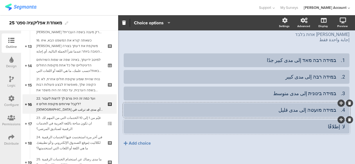
click at [341, 120] on div at bounding box center [236, 127] width 225 height 14
click at [340, 124] on div "لا إطلاقًا" at bounding box center [236, 127] width 217 height 6
paste div
drag, startPoint x: 331, startPoint y: 53, endPoint x: 346, endPoint y: 53, distance: 15.5
click at [346, 53] on div "AFKAR 72% 22. ועד כמה זה היה גורם לך לרצות לעבור לקבל שירותים מקופת חולים זו? و…" at bounding box center [236, 76] width 237 height 194
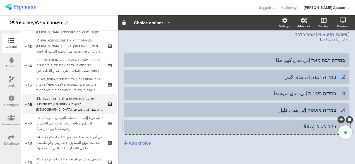
click at [354, 77] on div "Pin in place Exclusive answer Allow commenting Choice options Settings Advanced…" at bounding box center [236, 89] width 237 height 149
drag, startPoint x: 331, startPoint y: 86, endPoint x: 354, endPoint y: 90, distance: 23.5
click at [354, 90] on div "Pin in place Exclusive answer Allow commenting Choice options Settings Advanced…" at bounding box center [236, 89] width 237 height 149
drag, startPoint x: 330, startPoint y: 103, endPoint x: 353, endPoint y: 106, distance: 23.4
click at [353, 106] on div "Pin in place Exclusive answer Allow commenting Choice options Settings Advanced…" at bounding box center [236, 89] width 237 height 149
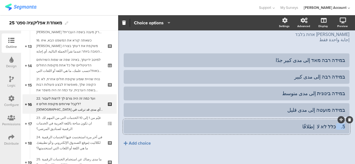
drag, startPoint x: 331, startPoint y: 119, endPoint x: 354, endPoint y: 120, distance: 23.6
click at [354, 120] on div "Pin in place Exclusive answer Allow commenting Choice options Settings Advanced…" at bounding box center [236, 89] width 237 height 149
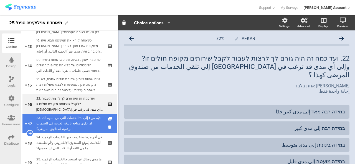
click at [79, 125] on div "23. قيّم من 1 إلى 10 الخدمات التي من المهم لك ان تكون متاحة باللغة العربية في ا…" at bounding box center [69, 123] width 66 height 17
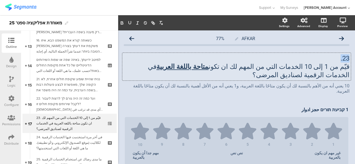
drag, startPoint x: 332, startPoint y: 61, endPoint x: 345, endPoint y: 60, distance: 12.8
click at [345, 60] on div "23. قيّم من 1 إلى 10 الخدمات التي من المهم لك ان تكون متاحة باللغة العربية في ا…" at bounding box center [236, 67] width 228 height 28
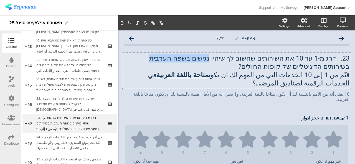
drag, startPoint x: 224, startPoint y: 59, endPoint x: 175, endPoint y: 59, distance: 48.8
click at [175, 59] on p "23. דרג מ-1 עד 10 את השירותים שחשוב לך שיהיו נגישים בשפה הערבית בשירותים הדיגיט…" at bounding box center [236, 62] width 225 height 17
click at [129, 20] on button "button" at bounding box center [130, 23] width 8 height 7
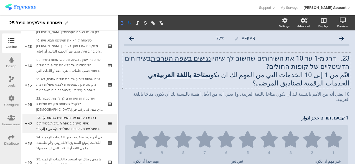
click at [124, 20] on button "button" at bounding box center [122, 23] width 8 height 7
click at [330, 95] on div "10 يعني أنه من الأهم بالنسبة لك أن يكون متاحًا باللغة العربية، و1 يعني أنه من ا…" at bounding box center [236, 96] width 228 height 13
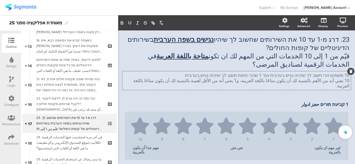
scroll to position [28, 0]
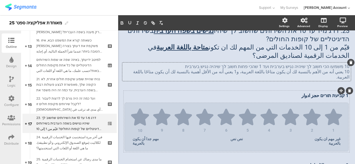
click at [338, 137] on div "غير مهم ان يكون بالعربية" at bounding box center [324, 141] width 32 height 9
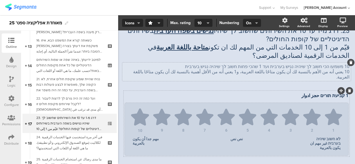
click at [239, 137] on div "نص نص" at bounding box center [236, 143] width 32 height 13
click at [152, 137] on div "مهم جدا أن يكون بالعربية" at bounding box center [148, 143] width 32 height 13
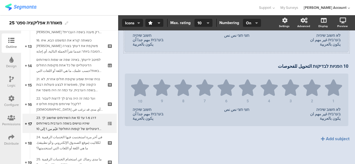
scroll to position [745, 0]
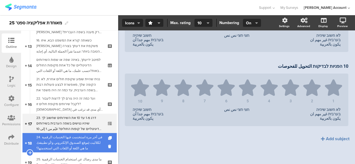
click at [49, 145] on div "24. في آخر مرة استخدمت فيها الخدمات الرقمية لكلاليت (موقع الصندوق الإلكتروني و/…" at bounding box center [69, 143] width 66 height 17
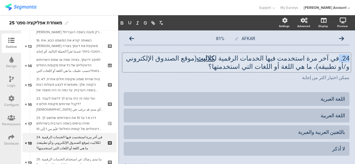
drag, startPoint x: 333, startPoint y: 60, endPoint x: 345, endPoint y: 61, distance: 11.4
click at [345, 61] on div "24. في آخر مرة استخدمت فيها الخدمات الرقمية ل كلاليت (موقع الصندوق الإلكتروني و…" at bounding box center [236, 62] width 228 height 19
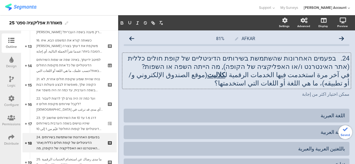
click at [168, 59] on p "24. בפעמים האחרונות שהשתמשת בשירותים הדיגיטליים של קופת חולים כללית (אתר האינטר…" at bounding box center [236, 62] width 225 height 17
click at [129, 23] on icon "button" at bounding box center [129, 22] width 5 height 5
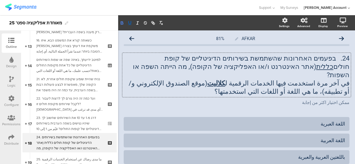
click at [123, 23] on icon "button" at bounding box center [122, 23] width 2 height 1
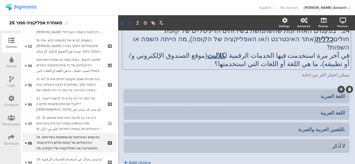
click at [336, 93] on div "اللغة العبرية" at bounding box center [236, 96] width 217 height 6
paste div
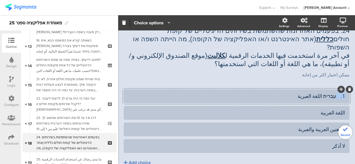
drag, startPoint x: 331, startPoint y: 88, endPoint x: 344, endPoint y: 92, distance: 13.4
click at [344, 92] on div "1. עברית اللغة العبرية" at bounding box center [236, 96] width 225 height 14
click at [319, 71] on div "ممكن اختيار اكثر من إجابة ممكن اختيار اكثر من إجابة" at bounding box center [236, 75] width 228 height 9
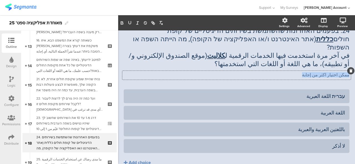
drag, startPoint x: 306, startPoint y: 67, endPoint x: 353, endPoint y: 71, distance: 47.8
click at [353, 71] on div "Settings Advanced Display Preview AFKAR 81%" at bounding box center [236, 89] width 237 height 149
click at [340, 110] on div "اللغة العربية" at bounding box center [236, 113] width 217 height 6
paste div
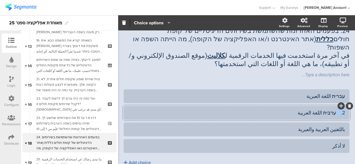
drag, startPoint x: 332, startPoint y: 103, endPoint x: 354, endPoint y: 113, distance: 24.8
click at [354, 113] on div "Pin in place Exclusive answer Allow commenting Choice options Settings Advanced…" at bounding box center [236, 89] width 237 height 149
click at [342, 123] on div at bounding box center [236, 130] width 225 height 14
click at [339, 126] on div "باللغتين العربية والعبرية" at bounding box center [236, 129] width 217 height 6
paste div
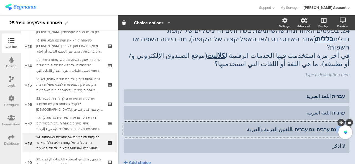
drag, startPoint x: 331, startPoint y: 122, endPoint x: 344, endPoint y: 123, distance: 13.6
click at [344, 123] on div "3. גם ערבית וגם עברית باللغتين العربية والعبرية" at bounding box center [236, 130] width 225 height 14
click at [340, 143] on div "لا أذكر" at bounding box center [236, 146] width 217 height 6
paste div
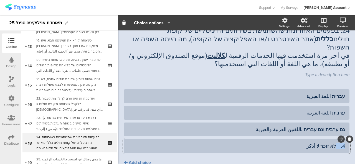
drag, startPoint x: 331, startPoint y: 135, endPoint x: 354, endPoint y: 151, distance: 28.3
click at [354, 151] on div "Pin in place Exclusive answer Allow commenting Choice options Settings Advanced…" at bounding box center [236, 89] width 237 height 149
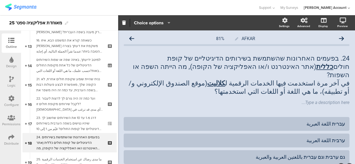
scroll to position [0, 0]
click at [319, 99] on div "Type a description here..." at bounding box center [236, 103] width 228 height 9
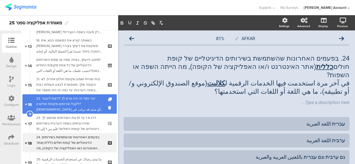
click at [70, 113] on link "16 22. ועד כמה זה היה גורם לך לרצות לעבור לקבל שירותים מקופת חולים זו?وإلى أي م…" at bounding box center [69, 103] width 94 height 19
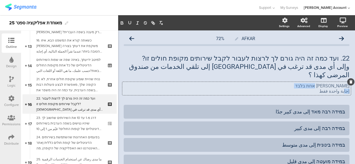
drag, startPoint x: 304, startPoint y: 79, endPoint x: 341, endPoint y: 87, distance: 37.5
click at [341, 87] on div "תשובה אחת בלבד إجابة واحدة فقط תשובה אחת בלבד إجابة واحدة فقط תשובה אחת בלבד إج…" at bounding box center [236, 88] width 228 height 13
click at [337, 89] on p "إجابة واحدة فقط" at bounding box center [236, 91] width 225 height 5
click at [337, 83] on div "תשובה אחת בלבד إجابة واحدة فقط" at bounding box center [236, 88] width 225 height 11
click at [337, 83] on p "תשובה אחת בלבד" at bounding box center [236, 85] width 225 height 5
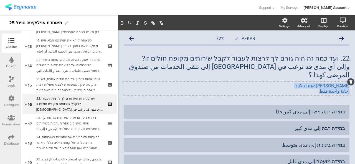
copy div "תשובה אחת בלבד إجابة واحدة فقط"
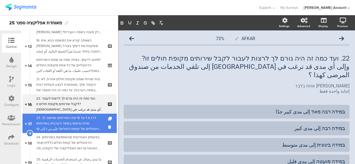
click at [60, 123] on div "23. דרג מ-1 עד 10 את השירותים שחשוב לך שיהיו נגישים בשפה הערבית בשירותים הדיגיט…" at bounding box center [69, 123] width 66 height 17
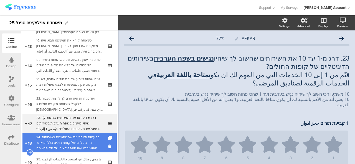
click at [58, 140] on div "24. בפעמים האחרונות שהשתמשת בשירותים הדיגיטליים של קופת חולים כללית (אתר האינטר…" at bounding box center [69, 143] width 66 height 17
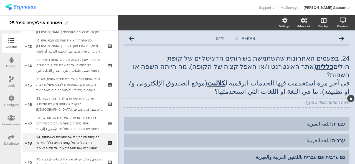
click at [295, 100] on div "Type a description here..." at bounding box center [236, 102] width 225 height 5
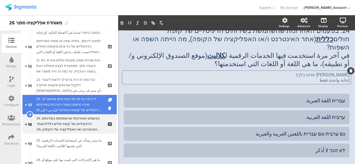
scroll to position [277, 0]
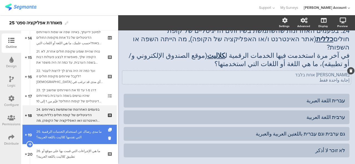
click at [46, 143] on link "19 25. ما مدى رضاك ​​عن استخدام الخدمات الرقمية التي تقدمها كلاليت باللغة العرب…" at bounding box center [69, 134] width 94 height 19
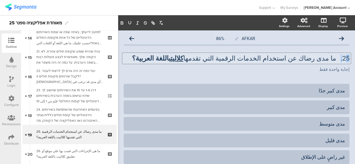
drag, startPoint x: 335, startPoint y: 59, endPoint x: 340, endPoint y: 59, distance: 5.0
click at [340, 59] on div "25. ما مدى رضاك ​​عن استخدام الخدمات الرقمية التي تقدمها كلاليت باللغة العربية؟…" at bounding box center [236, 58] width 228 height 11
click at [334, 59] on p "25. ما مدى رضاك ​​عن استخدام الخدمات الرقمية التي تقدمها كلاليت باللغة العربية؟" at bounding box center [236, 58] width 225 height 8
drag, startPoint x: 333, startPoint y: 58, endPoint x: 343, endPoint y: 58, distance: 9.4
click at [343, 58] on p "25. ما مدى رضاك ​​عن استخدام الخدمات الرقمية التي تقدمها كلاليت باللغة العربية؟" at bounding box center [236, 58] width 225 height 8
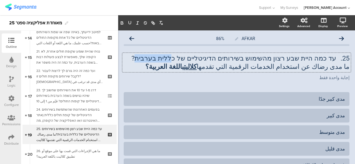
drag, startPoint x: 180, startPoint y: 59, endPoint x: 163, endPoint y: 59, distance: 17.2
click at [163, 59] on p "25. עד כמה היית שבע רצון מהשימוש בשירותים הדיגיטליים של כללית בערבית?" at bounding box center [236, 58] width 225 height 8
click at [197, 60] on p "25. עד כמה היית שבע רצון מהשימוש בשירותים הדיגיטליים של כללית בערבית?" at bounding box center [236, 58] width 225 height 8
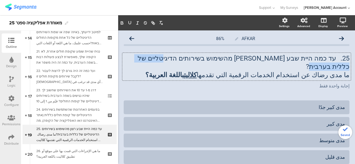
drag, startPoint x: 196, startPoint y: 60, endPoint x: 164, endPoint y: 58, distance: 32.2
click at [164, 58] on p "25. עד כמה היית שבע רצון מהשימוש בשירותים הדיגיטליים של כללי ת בערבית?" at bounding box center [236, 62] width 225 height 17
click at [122, 22] on icon "button" at bounding box center [121, 22] width 5 height 5
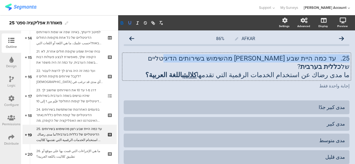
click at [130, 23] on icon "button" at bounding box center [129, 22] width 5 height 5
click at [300, 63] on u "כללית בערבית" at bounding box center [320, 67] width 40 height 8
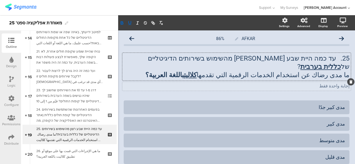
click at [314, 82] on div "إجابة واحدة فقط إجابة واحدة فقط" at bounding box center [236, 86] width 228 height 9
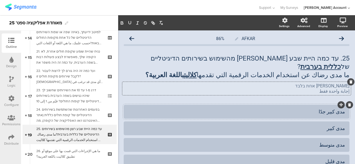
click at [339, 109] on div "مدى كبير جدًا" at bounding box center [236, 112] width 217 height 6
paste div
click at [340, 122] on div at bounding box center [236, 129] width 225 height 14
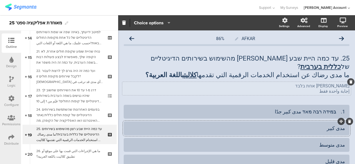
click at [338, 125] on div "مدى كبير" at bounding box center [236, 128] width 217 height 6
paste div
click at [326, 140] on div "مدى متوسط" at bounding box center [236, 144] width 217 height 9
paste div
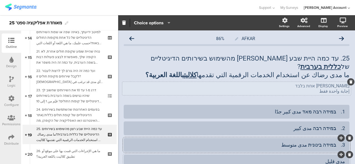
click at [334, 158] on div "مدى قليل" at bounding box center [236, 161] width 217 height 6
paste div
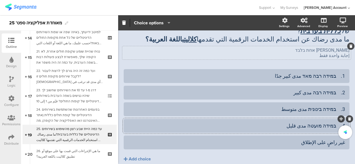
scroll to position [52, 0]
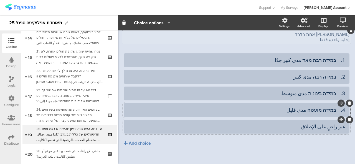
click at [331, 124] on div "غير راضٍ على الإطلاق" at bounding box center [236, 127] width 217 height 6
paste div
drag, startPoint x: 330, startPoint y: 118, endPoint x: 354, endPoint y: 127, distance: 25.8
click at [354, 126] on div "Pin in place Exclusive answer Allow commenting Choice options Settings Advanced…" at bounding box center [236, 89] width 237 height 149
drag, startPoint x: 330, startPoint y: 102, endPoint x: 339, endPoint y: 102, distance: 9.7
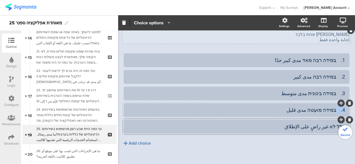
click at [339, 107] on div "4. במידה מועטה مدى قليل" at bounding box center [236, 110] width 217 height 6
drag, startPoint x: 331, startPoint y: 83, endPoint x: 345, endPoint y: 90, distance: 15.1
click at [345, 90] on div "AFKAR 86% 25. עד כמה היית שבע רצון מהשימוש בשירותים הדיגיטליים של כללית בערבית …" at bounding box center [236, 76] width 237 height 194
drag, startPoint x: 335, startPoint y: 71, endPoint x: 352, endPoint y: 70, distance: 17.2
click at [351, 70] on div "Pin in place Exclusive answer Allow commenting Choice options Settings Advanced…" at bounding box center [236, 89] width 237 height 149
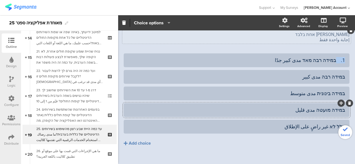
drag, startPoint x: 331, startPoint y: 51, endPoint x: 354, endPoint y: 58, distance: 23.9
click at [354, 58] on div "Pin in place Exclusive answer Allow commenting Choice options Settings Advanced…" at bounding box center [236, 89] width 237 height 149
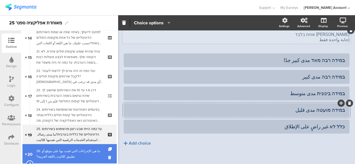
click at [77, 151] on div "26. ما هي الإجراءات التي قمت بها على موقع أو تطبيق كلاليت باللغة العربية؟" at bounding box center [69, 153] width 66 height 11
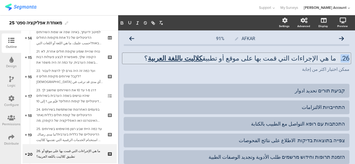
drag, startPoint x: 335, startPoint y: 59, endPoint x: 346, endPoint y: 61, distance: 11.3
click at [346, 61] on div "26. ما هي الإجراءات التي قمت بها على موقع أو تطبيق كلاليت باللغة العربية ؟ 26. …" at bounding box center [236, 58] width 228 height 11
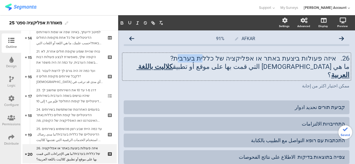
drag, startPoint x: 202, startPoint y: 60, endPoint x: 226, endPoint y: 62, distance: 23.7
click at [226, 62] on div "26. איזה פעולות ביצעת באתר או אפליקציה של כללית בערבית? ما هي الإجراءات التي قم…" at bounding box center [236, 66] width 225 height 25
click at [200, 60] on p "26. איזה פעולות ביצעת באתר או אפליקציה של כללית בערבית?" at bounding box center [236, 58] width 225 height 8
drag, startPoint x: 214, startPoint y: 60, endPoint x: 233, endPoint y: 60, distance: 19.1
click at [233, 60] on p "26. איזה פעולות ביצעת באתר או אפליקציה של כללית בערבית?" at bounding box center [236, 58] width 225 height 8
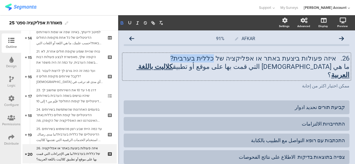
click at [120, 22] on icon "button" at bounding box center [121, 22] width 5 height 5
click at [129, 22] on icon "button" at bounding box center [130, 22] width 2 height 3
click at [203, 117] on div at bounding box center [236, 124] width 225 height 14
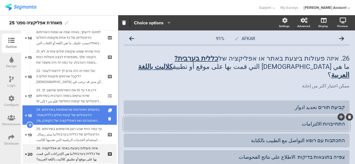
click at [80, 118] on div "24. בפעמים האחרונות שהשתמשת בשירותים הדיגיטליים של קופת חולים כללית (אתר האינטר…" at bounding box center [69, 115] width 66 height 17
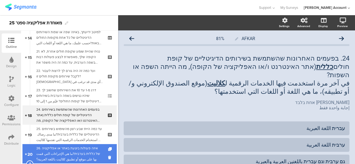
click at [63, 155] on div "26. איזה פעולות ביצעת באתר או אפליקציה של כללית בערבית?ما هي الإجراءات التي قمت…" at bounding box center [69, 154] width 66 height 17
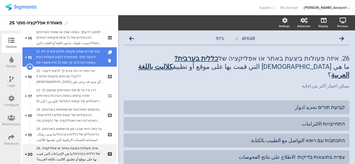
click at [70, 56] on div "21. נניח שהיית שומע שקופת חולים אחרת, לא הקופה שלך, מאפשרת לבצע פעולות רבות בשפ…" at bounding box center [69, 57] width 66 height 17
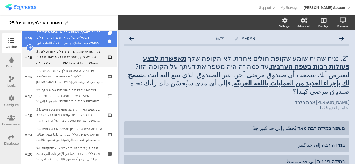
click at [78, 42] on div "למיטב ידיעתך, באיזה שפה או שפות השירותים הדיגיטליים של כל אחת מקופות החולים הבא…" at bounding box center [69, 37] width 66 height 17
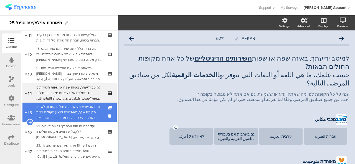
scroll to position [222, 0]
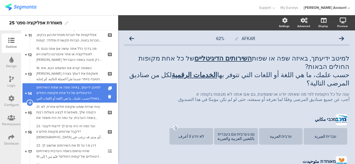
click at [79, 87] on div "למיטב ידיעתך, באיזה שפה או שפות השירותים הדיגיטליים של כל אחת מקופות החולים הבא…" at bounding box center [69, 93] width 66 height 17
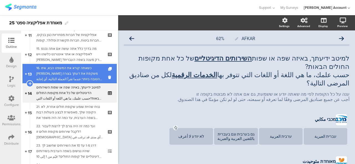
click at [79, 76] on div "16. כשאתה קורא את המשפט הבא, איזו תשובה משקפת את דעתך בצורה הטובה ביותר:عندما ت…" at bounding box center [69, 73] width 66 height 17
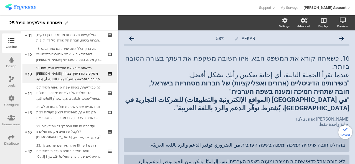
scroll to position [166, 0]
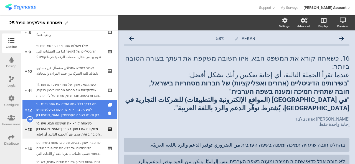
click at [82, 101] on link "12 15. מה בדרך כלל אתה עושה אם אתה נכנס לאפליקציה או אתר אינטרנט כלשהו ויש בהם …" at bounding box center [69, 109] width 94 height 19
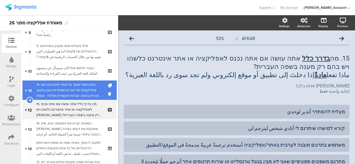
click at [82, 89] on div "14. כעת נשאל אותך על אתרי אינטרנט ו/או אפליקציות של חברות מסחריות כגון בנקים, ח…" at bounding box center [69, 90] width 66 height 17
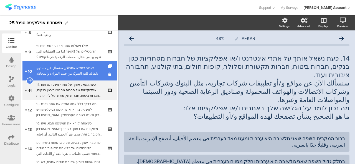
click at [84, 78] on link "10 נעבור לנושא אחרالان سنسأل عن مستوى اتقانك للغة العبريّة من حيث القراءة والمح…" at bounding box center [69, 70] width 94 height 19
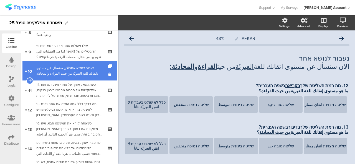
scroll to position [111, 0]
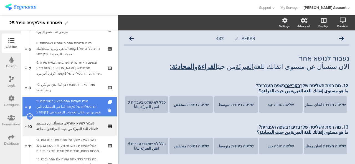
click at [80, 106] on div "11. אילו פעולות אתה מבצע בשירותים הדיגיטליים של $קופה?ما هي العمليات التي تقوم …" at bounding box center [69, 107] width 66 height 17
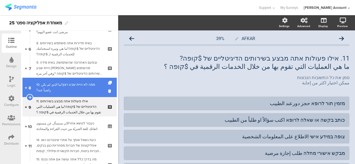
click at [80, 89] on div "10. ממה לא היית שבע רצון?ما الذي لم تكن راضياً عنه؟" at bounding box center [69, 87] width 66 height 11
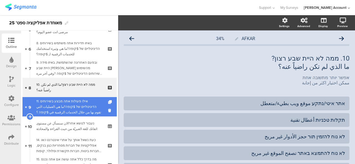
click at [75, 109] on div "11. אילו פעולות אתה מבצע בשירותים הדיגיטליים של $קופה?ما هي العمليات التي تقوم …" at bounding box center [69, 107] width 66 height 17
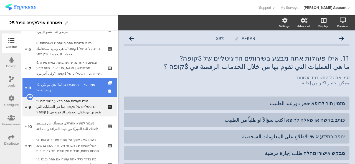
click at [57, 94] on link "8 10. ממה לא היית שבע רצון?ما الذي لم تكن راضياً عنه؟" at bounding box center [69, 87] width 94 height 19
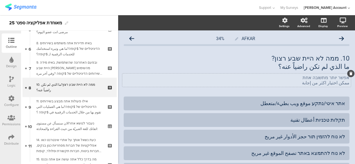
click at [318, 76] on div "אפשר יותר מתשובה אחת ممكن اختيار اكثر من إجابة אפשר יותר מתשובה אחת ممكن اختيار…" at bounding box center [236, 80] width 228 height 13
click at [318, 76] on p "אפשר יותר מתשובה אחת" at bounding box center [236, 77] width 225 height 5
click at [78, 114] on div "11. אילו פעולות אתה מבצע בשירותים הדיגיטליים של $קופה?ما هي العمليات التي تقوم …" at bounding box center [69, 107] width 66 height 17
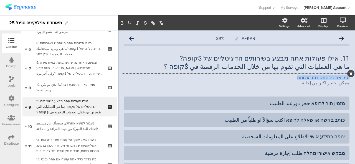
drag, startPoint x: 298, startPoint y: 79, endPoint x: 354, endPoint y: 78, distance: 56.0
click at [354, 78] on div "Settings Advanced Display Preview AFKAR 39%" at bounding box center [236, 89] width 237 height 149
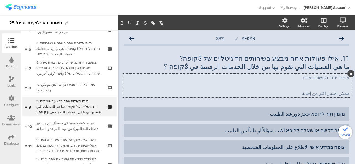
click at [315, 89] on p at bounding box center [236, 88] width 225 height 5
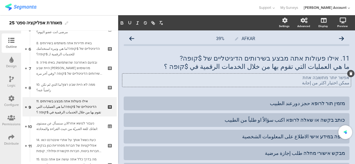
click at [316, 82] on p "ممكن اختيار اكثر من إجابة" at bounding box center [236, 82] width 225 height 5
copy div "אפשר יותר מתשובה אחת ممكن اختيار اكثر من إجابة"
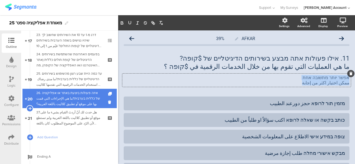
click at [58, 91] on div "26. איזה פעולות ביצעת באתר או אפליקציה של כללית בערבית?ما هي الإجراءات التي قمت…" at bounding box center [69, 98] width 66 height 17
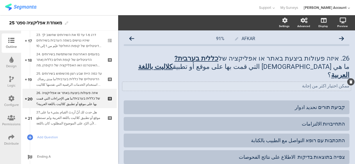
click at [302, 83] on p "ممكن اختيار اكثر من إجابة" at bounding box center [236, 85] width 225 height 5
drag, startPoint x: 302, startPoint y: 77, endPoint x: 354, endPoint y: 75, distance: 52.4
click at [354, 75] on div "Settings Advanced Display Preview AFKAR 91%" at bounding box center [236, 89] width 237 height 149
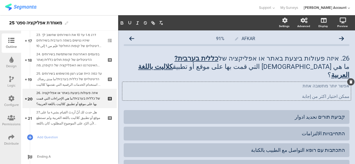
click at [279, 83] on p "אפשר יותר מתשובה אחת" at bounding box center [236, 85] width 225 height 5
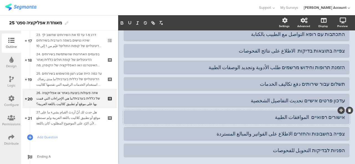
scroll to position [135, 0]
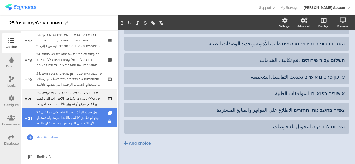
click at [51, 118] on div "27.هل حدث لك أنْ أردتَ القيام بشيء ما على موقع أو تطبيق كلاليت باللغة العربية و…" at bounding box center [69, 118] width 66 height 17
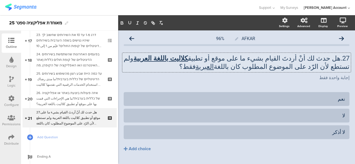
drag, startPoint x: 334, startPoint y: 53, endPoint x: 341, endPoint y: 57, distance: 7.6
click at [341, 57] on div "27.هل حدث لك أنْ أردتَ القيام بشيء ما على موقع أو تطبيق كلاليت باللغة العربية و…" at bounding box center [236, 62] width 228 height 19
drag, startPoint x: 336, startPoint y: 57, endPoint x: 347, endPoint y: 60, distance: 10.7
click at [347, 60] on div "AFKAR 96% 27.هل حدث لك أنْ أردتَ القيام بشيء ما على موقع أو تطبيق كلاليت باللغة…" at bounding box center [236, 104] width 237 height 148
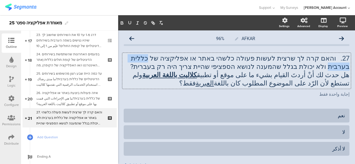
drag, startPoint x: 181, startPoint y: 59, endPoint x: 149, endPoint y: 59, distance: 32.1
click at [149, 59] on p "27. והאם קרה לך שרצית לעשות פעולה כלשהי באתר או אפליקציה של כללית בערבית ולא יכ…" at bounding box center [236, 62] width 225 height 17
click at [126, 22] on button "button" at bounding box center [130, 23] width 8 height 7
click at [122, 22] on icon "button" at bounding box center [121, 22] width 5 height 5
click at [324, 94] on p "إجابة واحدة فقط" at bounding box center [236, 94] width 225 height 5
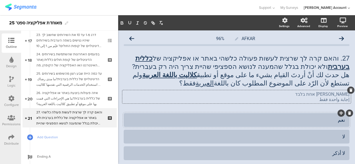
click at [340, 120] on div "نعم" at bounding box center [236, 120] width 217 height 6
click at [339, 140] on div "لا" at bounding box center [236, 137] width 217 height 6
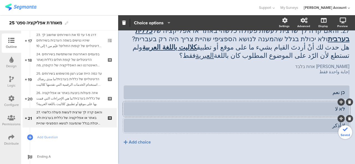
click at [333, 128] on div "لا أذكر" at bounding box center [236, 125] width 217 height 6
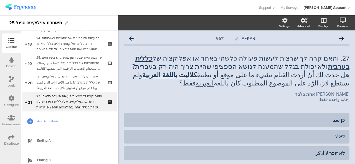
scroll to position [353, 0]
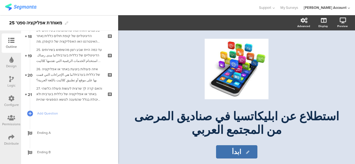
scroll to position [366, 0]
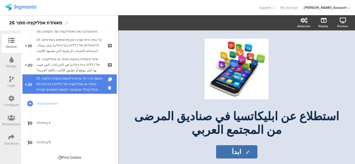
click at [53, 83] on div "27. והאם קרה לך שרצית לעשות פעולה כלשהי באתר או אפליקציה של כללית בערבית ולא יכ…" at bounding box center [69, 84] width 66 height 17
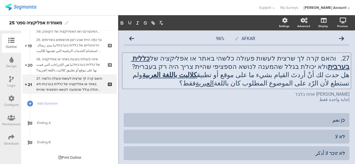
drag, startPoint x: 212, startPoint y: 67, endPoint x: 232, endPoint y: 67, distance: 19.9
click at [232, 67] on div "27. והאם קרה לך שרצית לעשות פעולה כלשהי באתר או אפליקציה של כללית בערבית ולא יכ…" at bounding box center [236, 71] width 228 height 36
click at [205, 67] on p "27. והאם קרה לך שרצית לעשות פעולה כלשהי באתר או אפליקציה של כללית בערבית ולא יכ…" at bounding box center [236, 62] width 225 height 17
drag, startPoint x: 201, startPoint y: 66, endPoint x: 207, endPoint y: 67, distance: 6.7
click at [207, 67] on p "27. והאם קרה לך שרצית לעשות פעולה כלשהי באתר או אפליקציה של כללית בערבית ולא יכ…" at bounding box center [236, 62] width 225 height 17
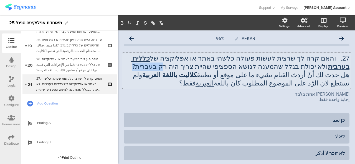
drag, startPoint x: 199, startPoint y: 67, endPoint x: 224, endPoint y: 69, distance: 25.0
click at [224, 69] on p "27. והאם קרה לך שרצית לעשות פעולה כלשהי באתר או אפליקציה של כללית בערבית ולא יכ…" at bounding box center [236, 62] width 225 height 17
click at [130, 24] on icon "button" at bounding box center [130, 22] width 2 height 3
